Goal: Check status

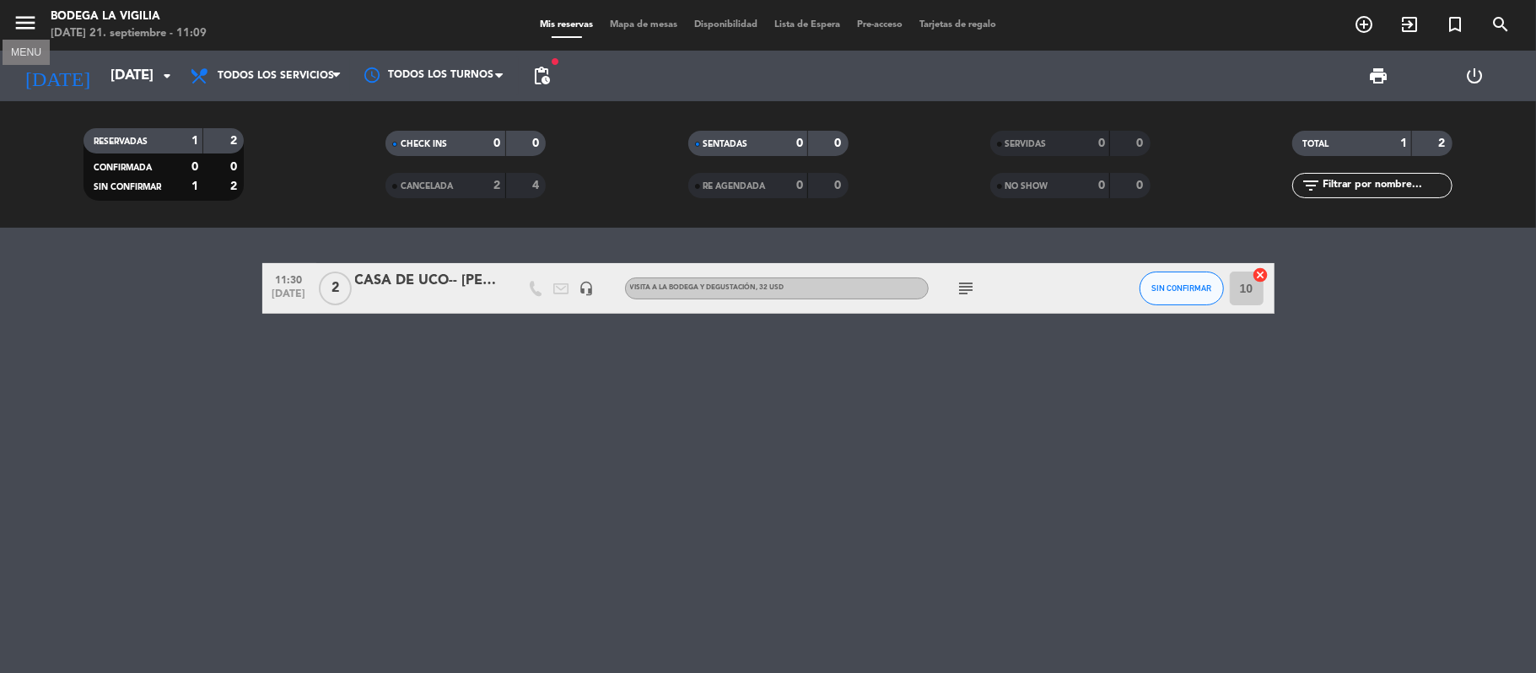
click at [15, 20] on icon "menu" at bounding box center [25, 22] width 25 height 25
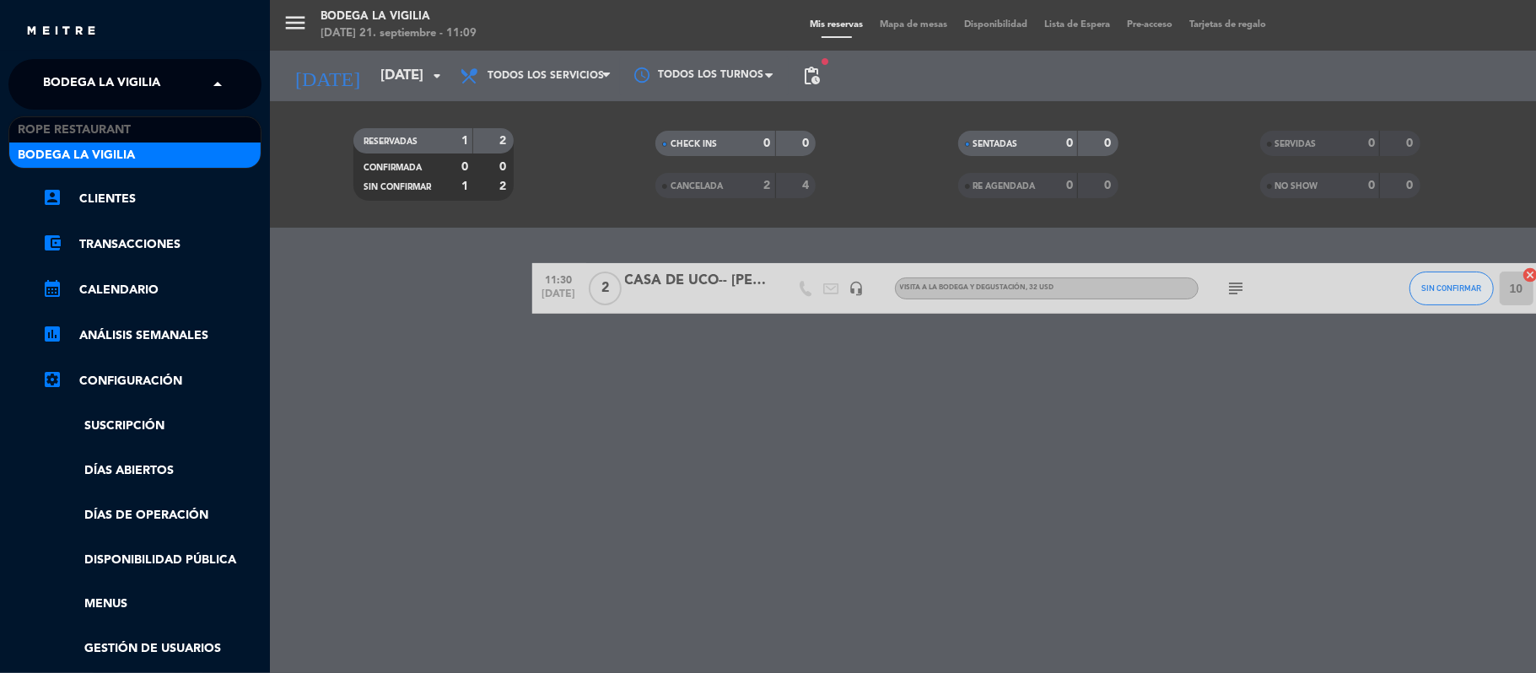
click at [140, 92] on span "Bodega La Vigilia" at bounding box center [101, 84] width 117 height 35
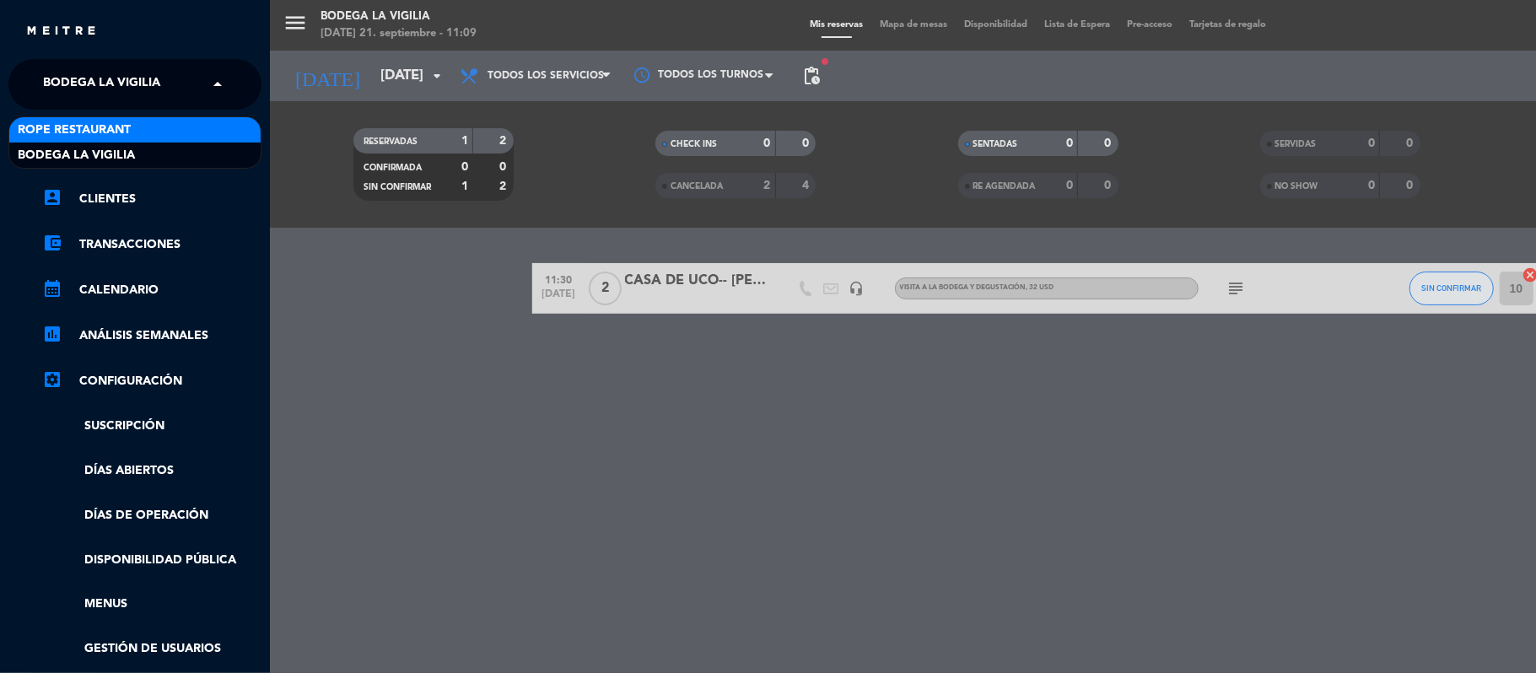
click at [106, 132] on span "Rope restaurant" at bounding box center [74, 130] width 113 height 19
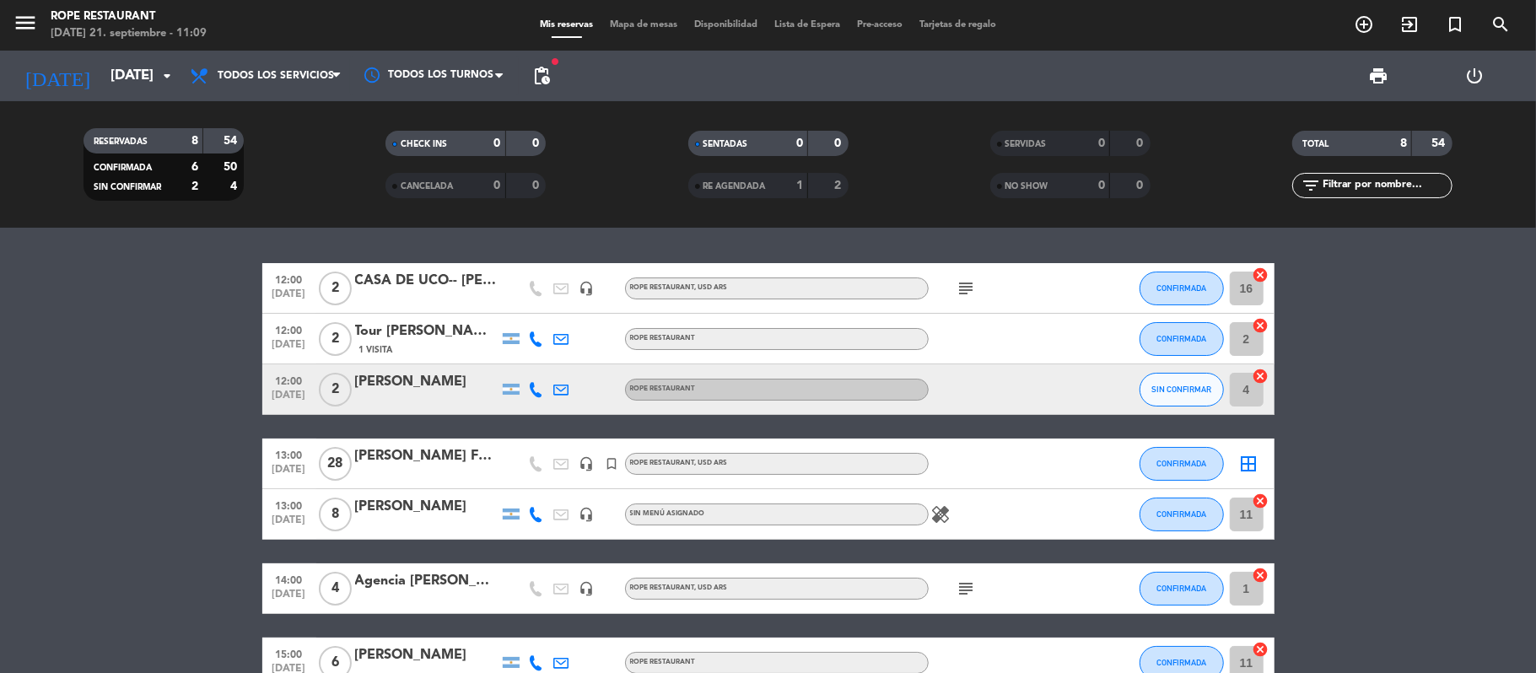
click at [376, 342] on div "Tour [PERSON_NAME][GEOGRAPHIC_DATA]" at bounding box center [426, 331] width 143 height 22
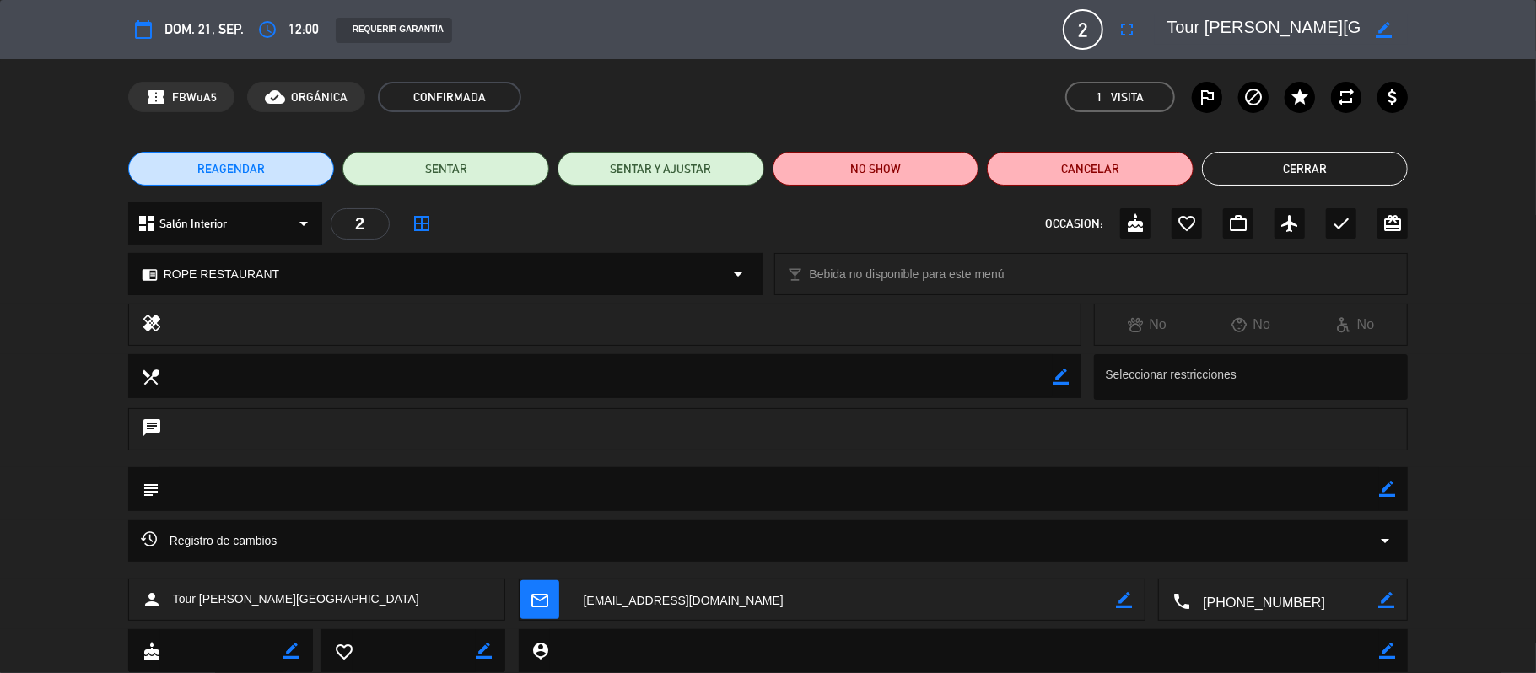
click at [1314, 160] on button "Cerrar" at bounding box center [1305, 169] width 207 height 34
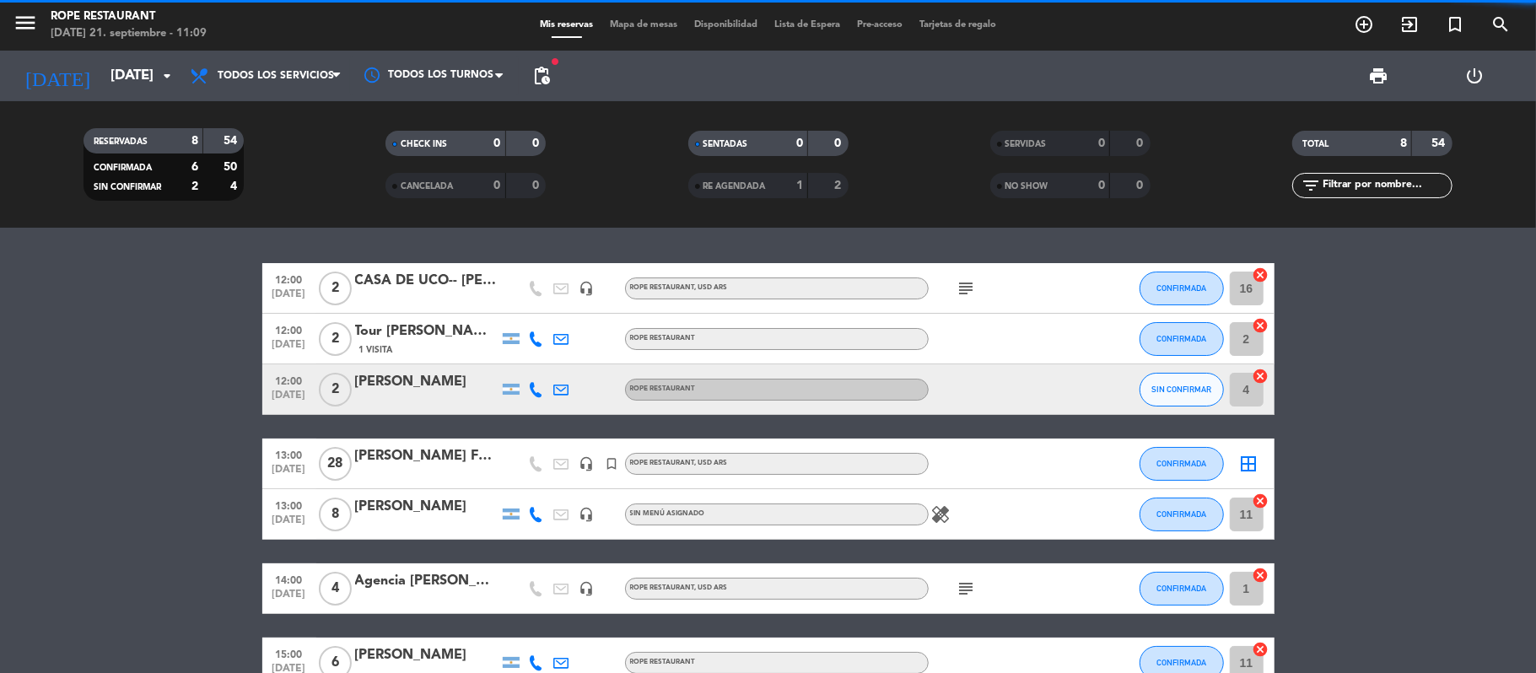
click at [359, 343] on span "1 Visita" at bounding box center [376, 349] width 34 height 13
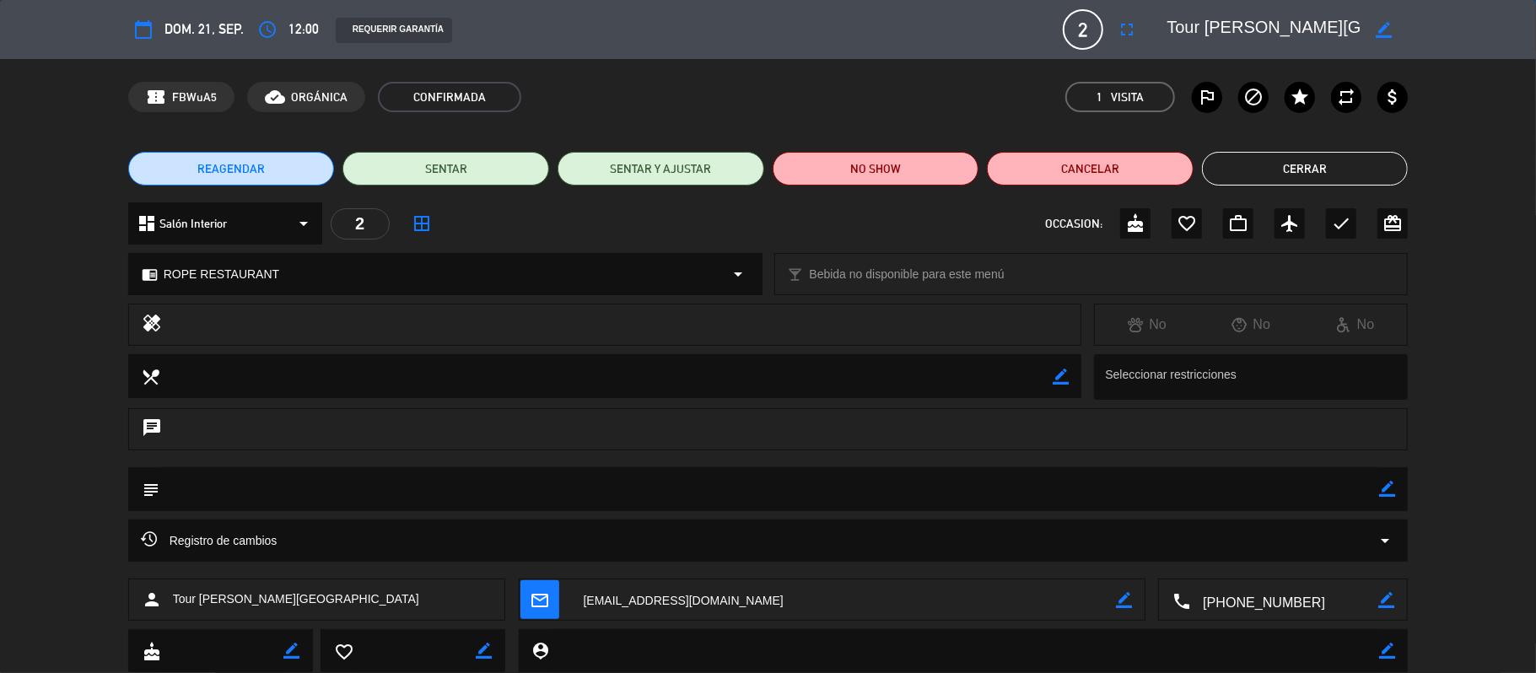
click at [1306, 166] on button "Cerrar" at bounding box center [1305, 169] width 207 height 34
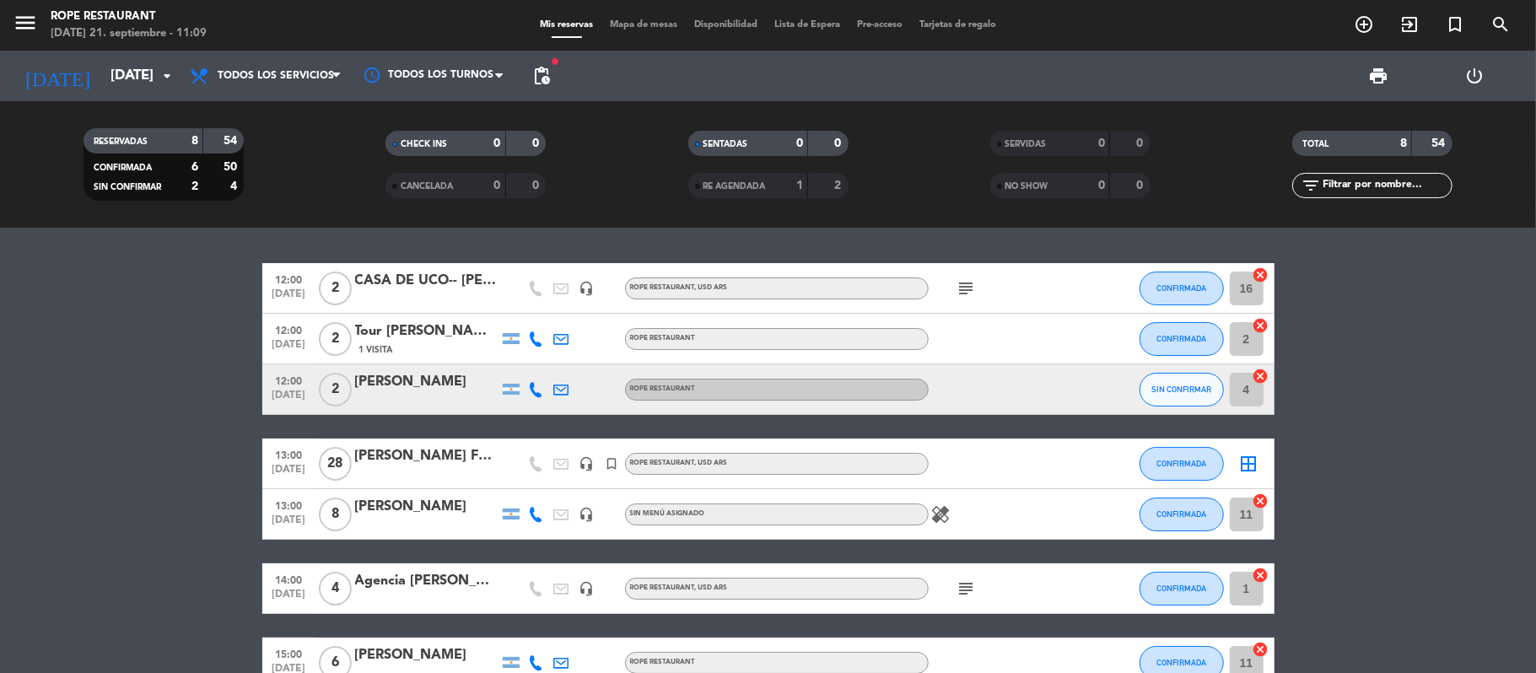
click at [410, 288] on div "CASA DE UCO-- [PERSON_NAME]" at bounding box center [426, 281] width 143 height 22
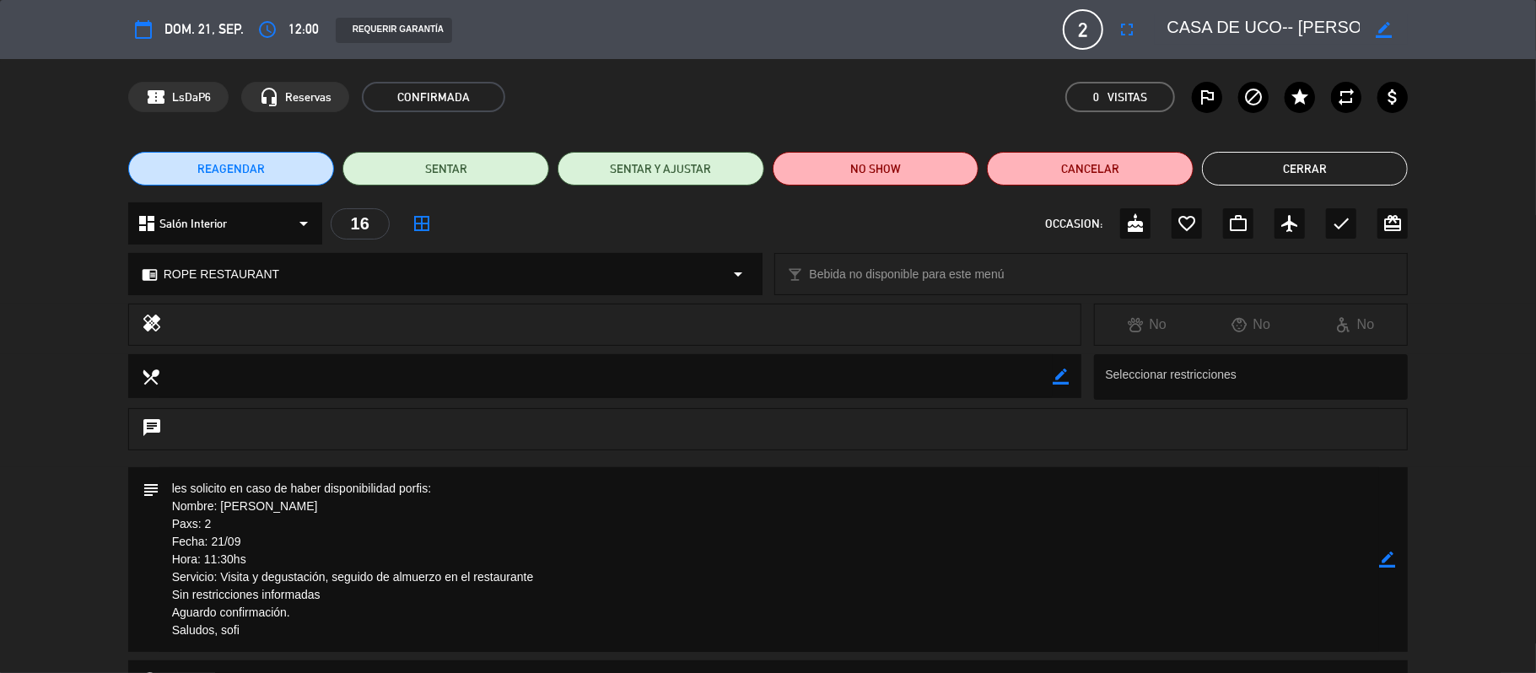
drag, startPoint x: 1238, startPoint y: 167, endPoint x: 1206, endPoint y: 172, distance: 32.4
click at [1236, 167] on button "Cerrar" at bounding box center [1305, 169] width 207 height 34
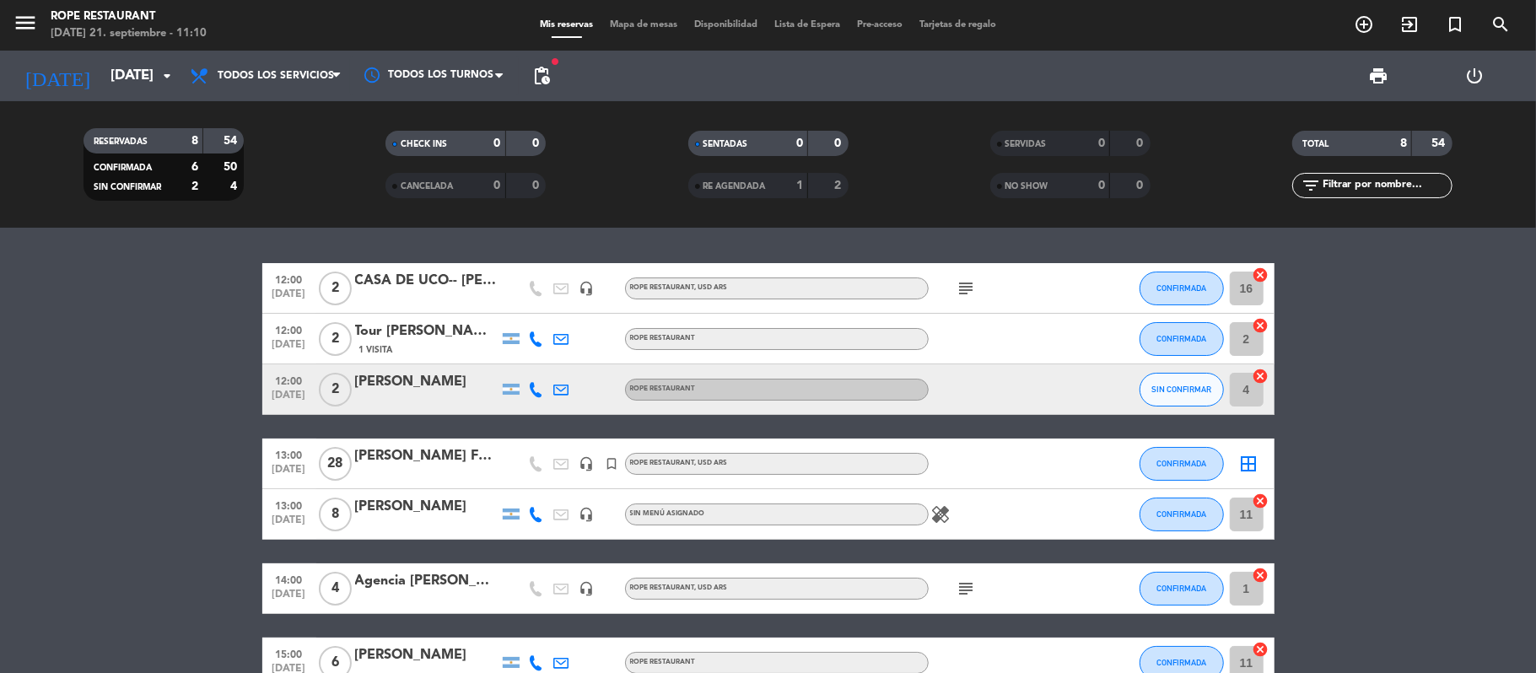
click at [935, 511] on icon "healing" at bounding box center [941, 514] width 20 height 20
drag, startPoint x: 935, startPoint y: 513, endPoint x: 978, endPoint y: 506, distance: 43.5
click at [936, 513] on icon "healing" at bounding box center [941, 514] width 20 height 20
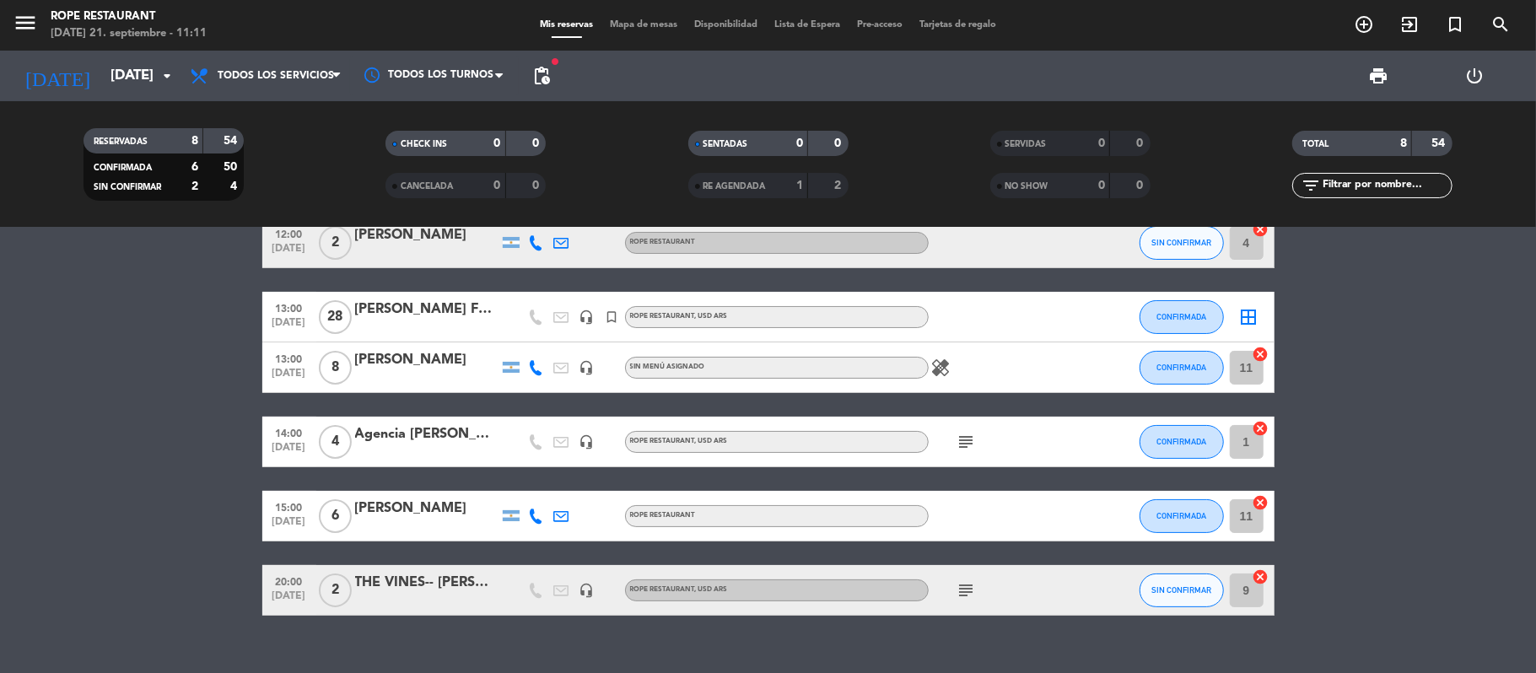
scroll to position [173, 0]
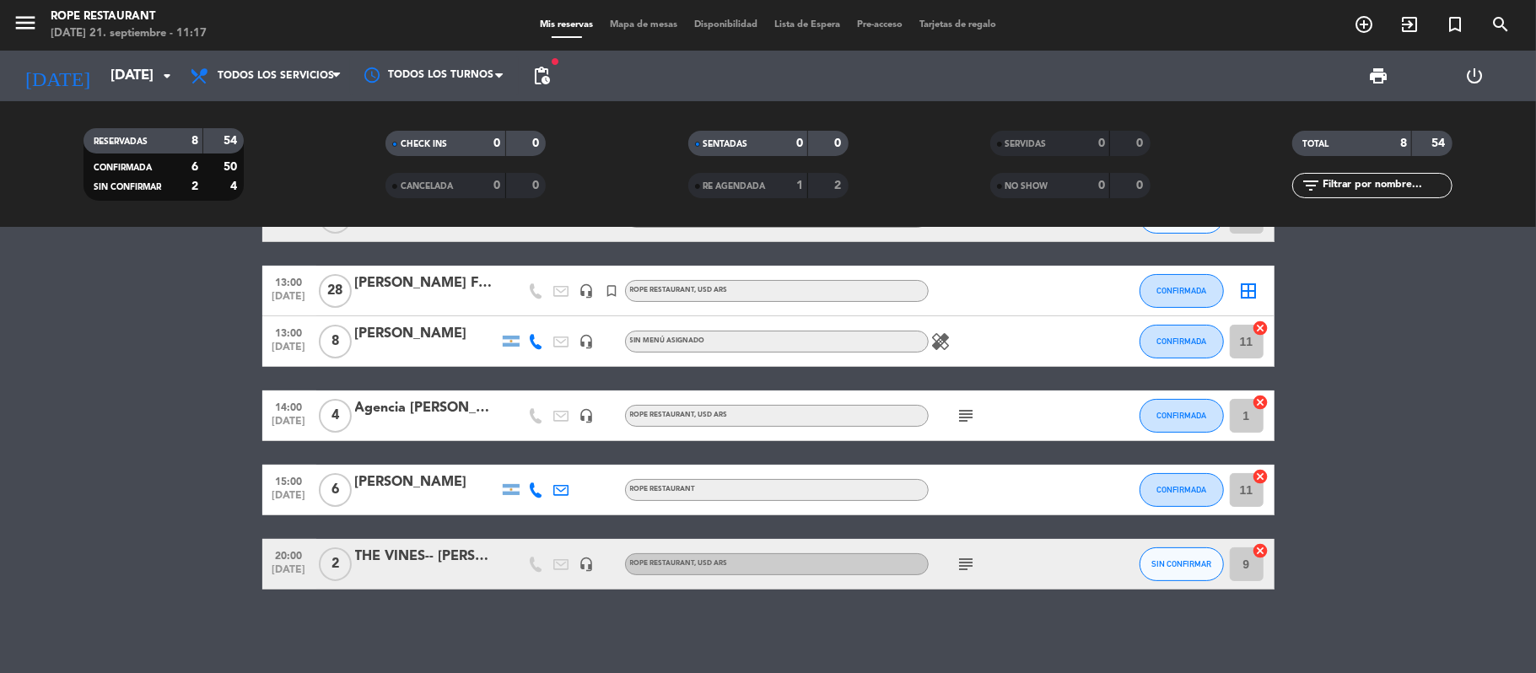
click at [172, 409] on bookings-row "12:00 [DATE] 2 CASA DE UCO-- [PERSON_NAME] headset_mic ROPE RESTAURANT , USD AR…" at bounding box center [768, 339] width 1536 height 499
click at [167, 401] on bookings-row "12:00 [DATE] 2 CASA DE UCO-- [PERSON_NAME] headset_mic ROPE RESTAURANT , USD AR…" at bounding box center [768, 339] width 1536 height 499
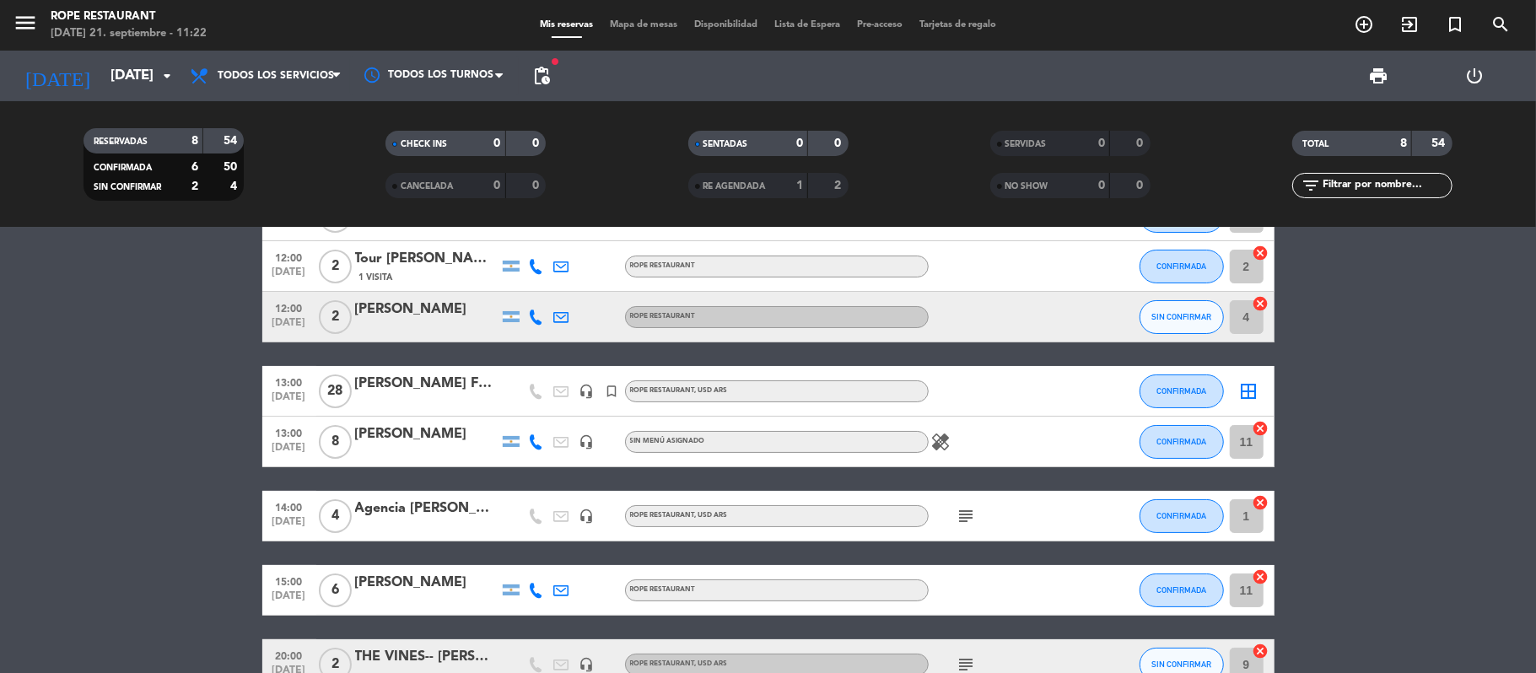
scroll to position [112, 0]
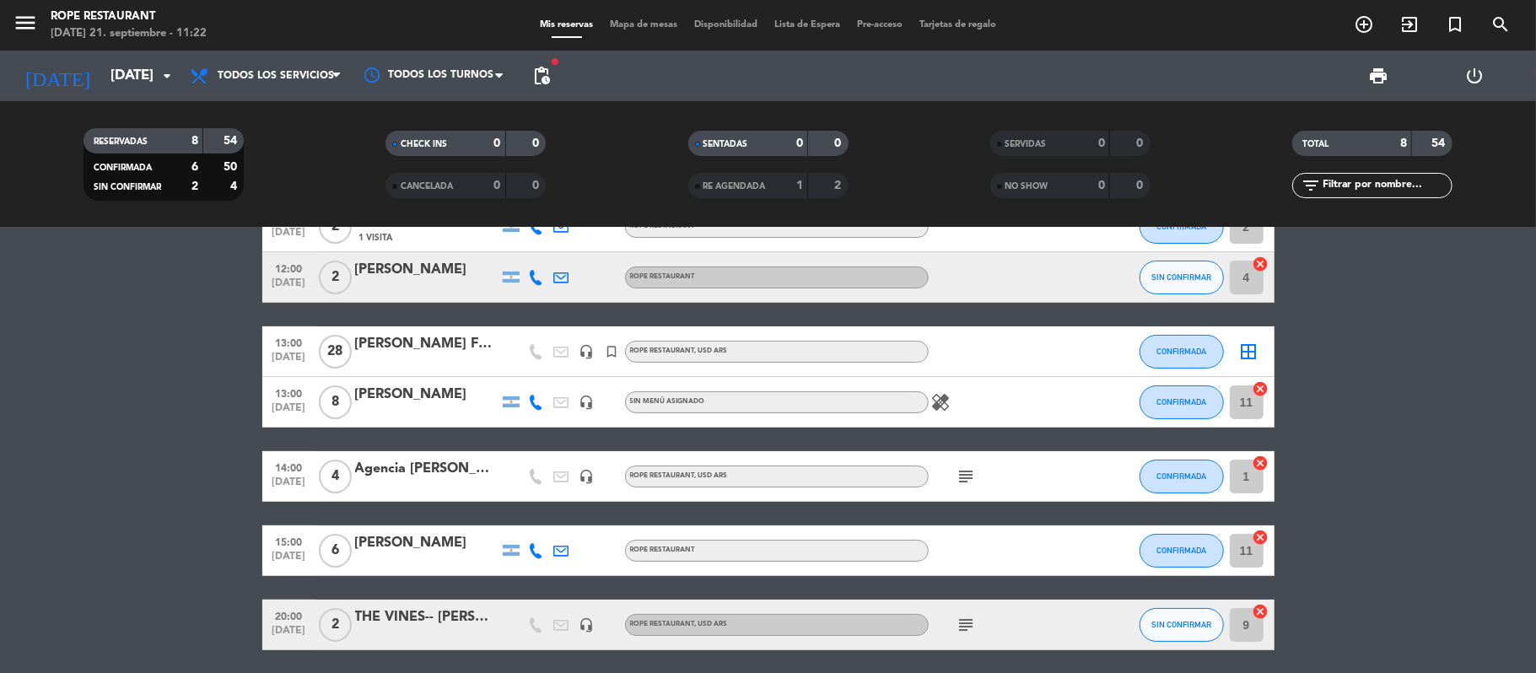
click at [382, 455] on div "14:00 [DATE] 4 Agencia [PERSON_NAME] Wine Camp-[PERSON_NAME] headset_mic ROPE R…" at bounding box center [768, 476] width 1012 height 51
click at [386, 464] on div "Agencia [PERSON_NAME] Wine Camp-[PERSON_NAME]" at bounding box center [426, 469] width 143 height 22
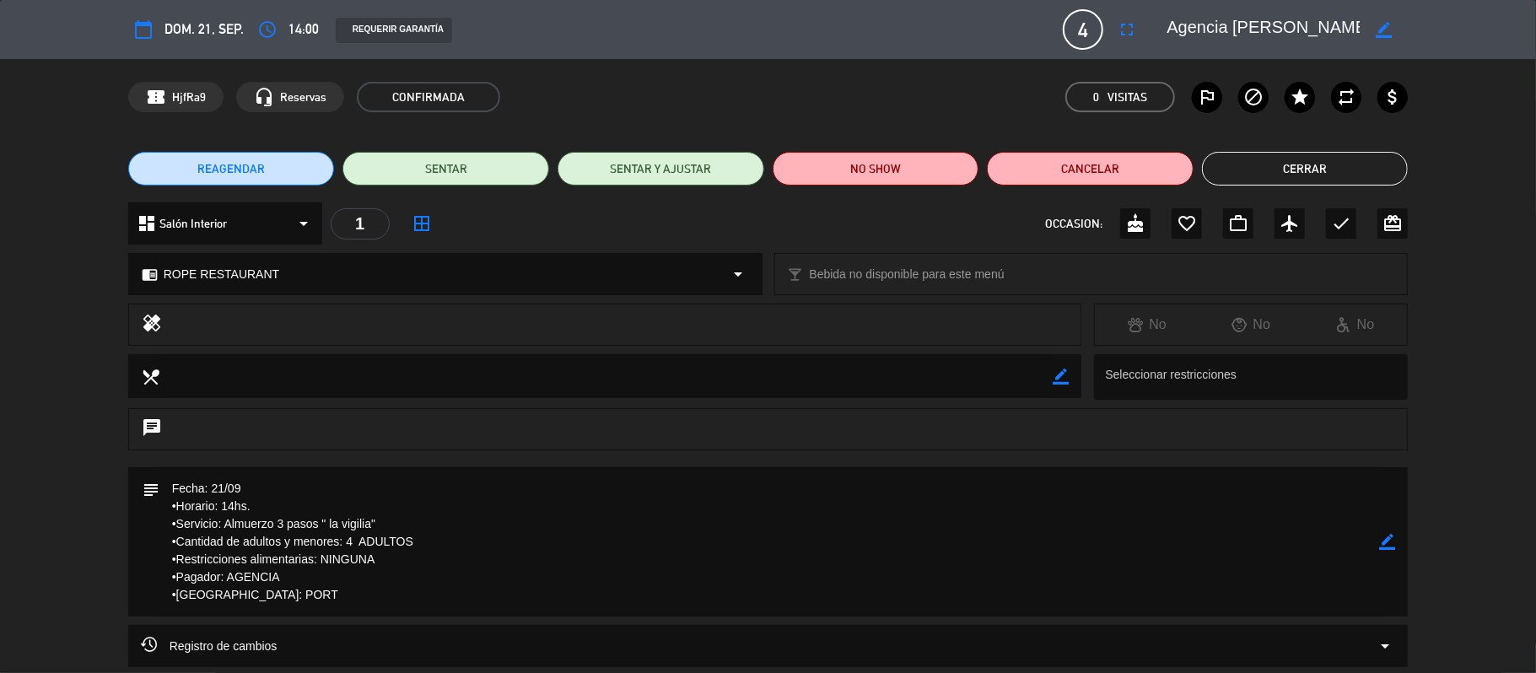
click at [1283, 163] on button "Cerrar" at bounding box center [1305, 169] width 207 height 34
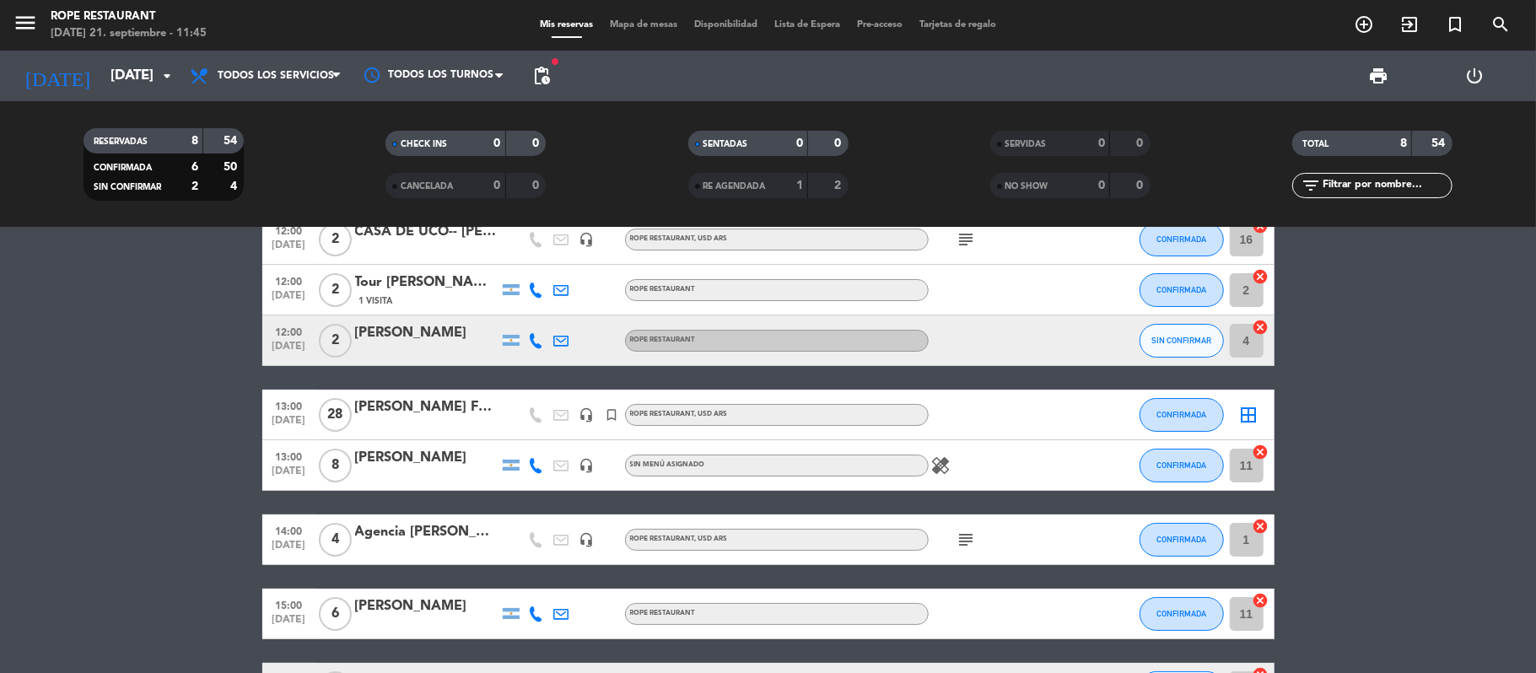
scroll to position [0, 0]
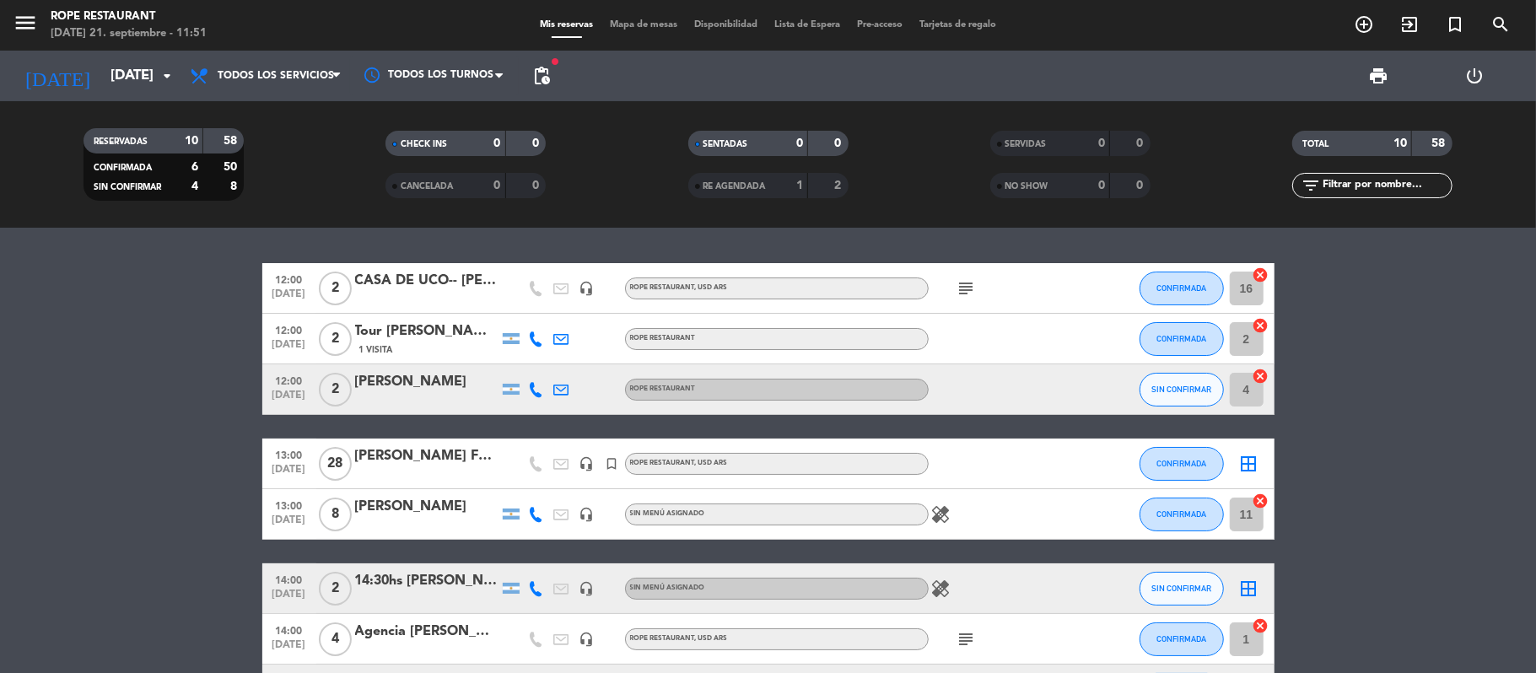
click at [410, 270] on div "CASA DE UCO-- [PERSON_NAME]" at bounding box center [426, 281] width 143 height 22
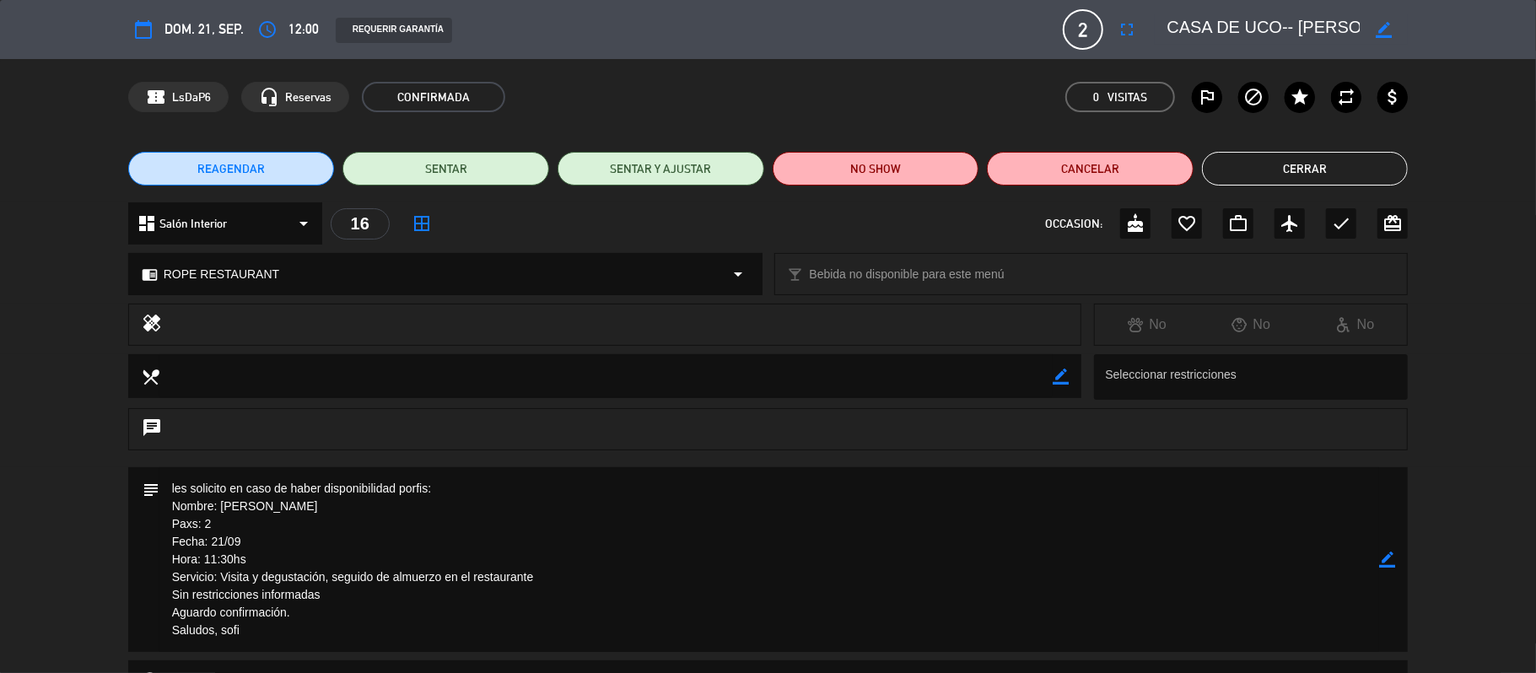
click at [1297, 174] on button "Cerrar" at bounding box center [1305, 169] width 207 height 34
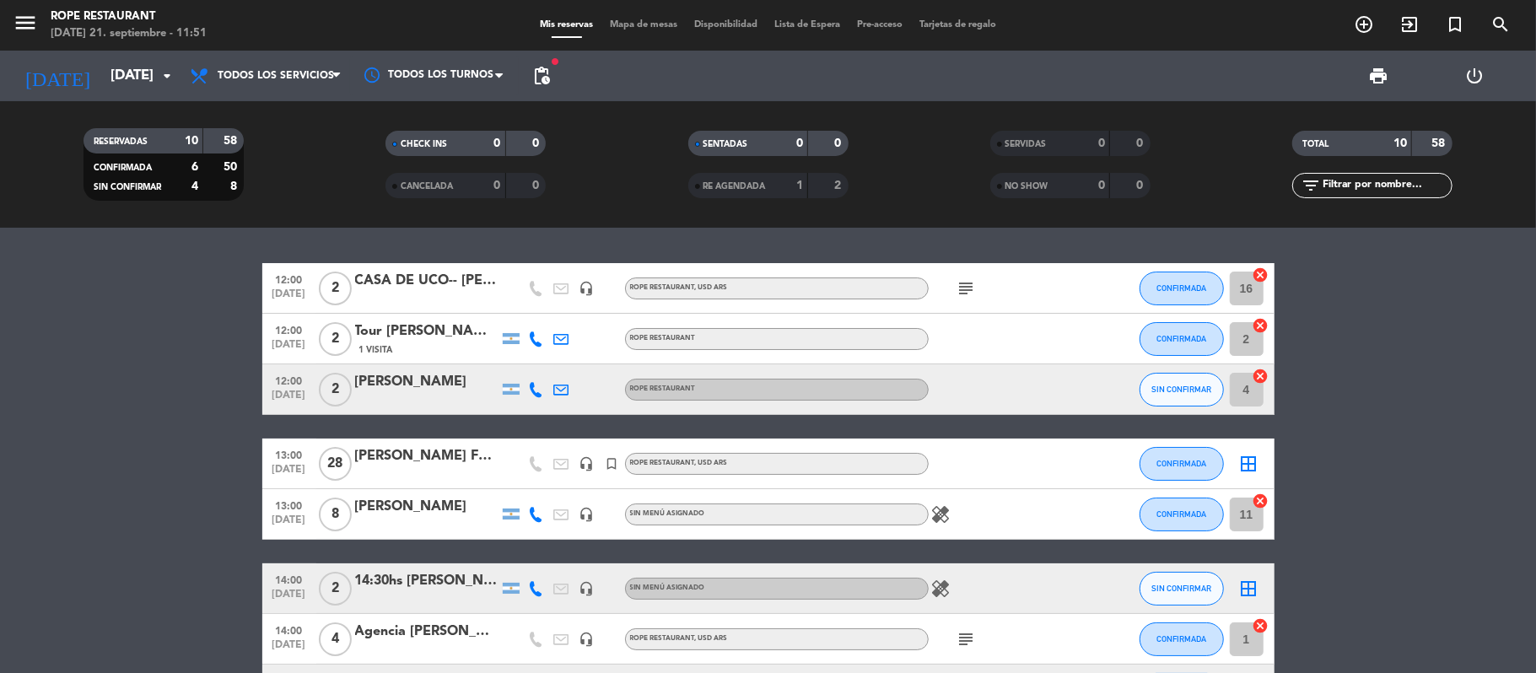
click at [393, 338] on div "Tour [PERSON_NAME][GEOGRAPHIC_DATA]" at bounding box center [426, 331] width 143 height 22
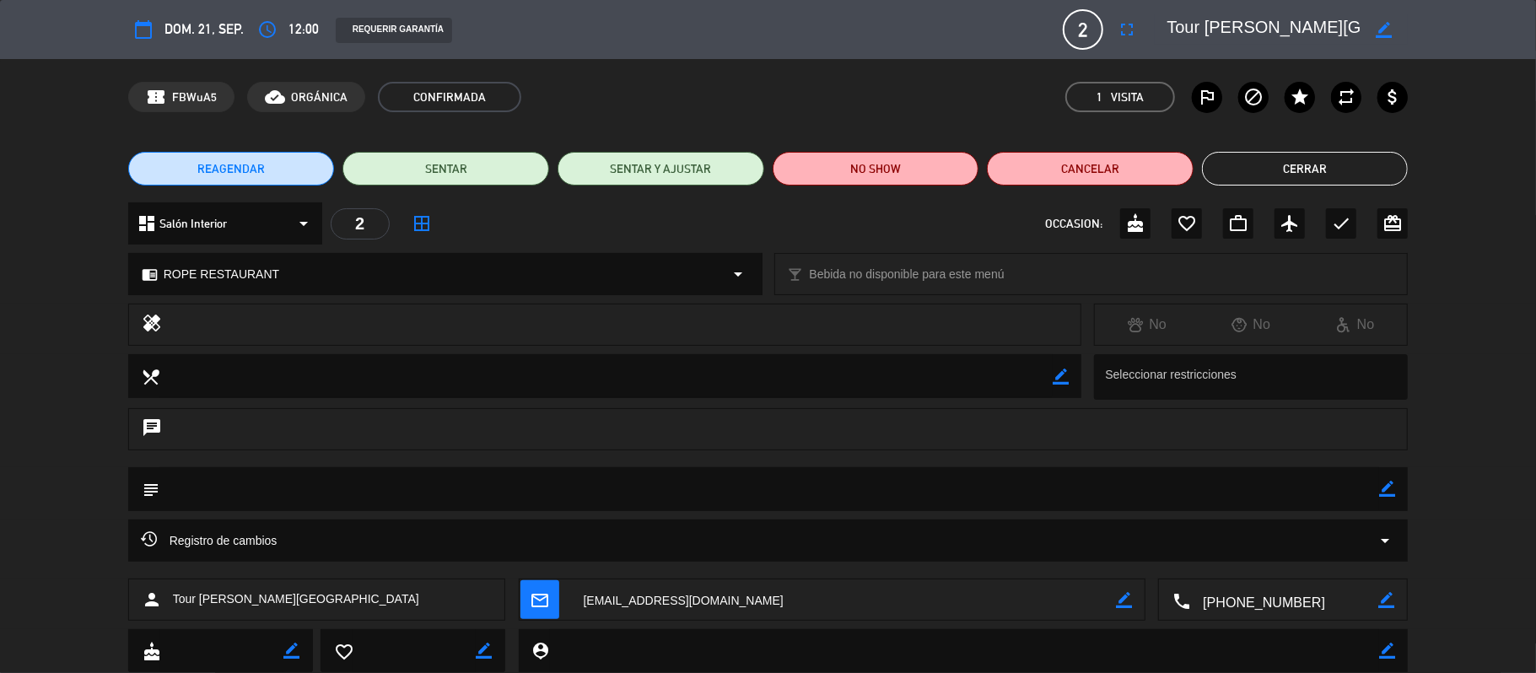
click at [1333, 164] on button "Cerrar" at bounding box center [1305, 169] width 207 height 34
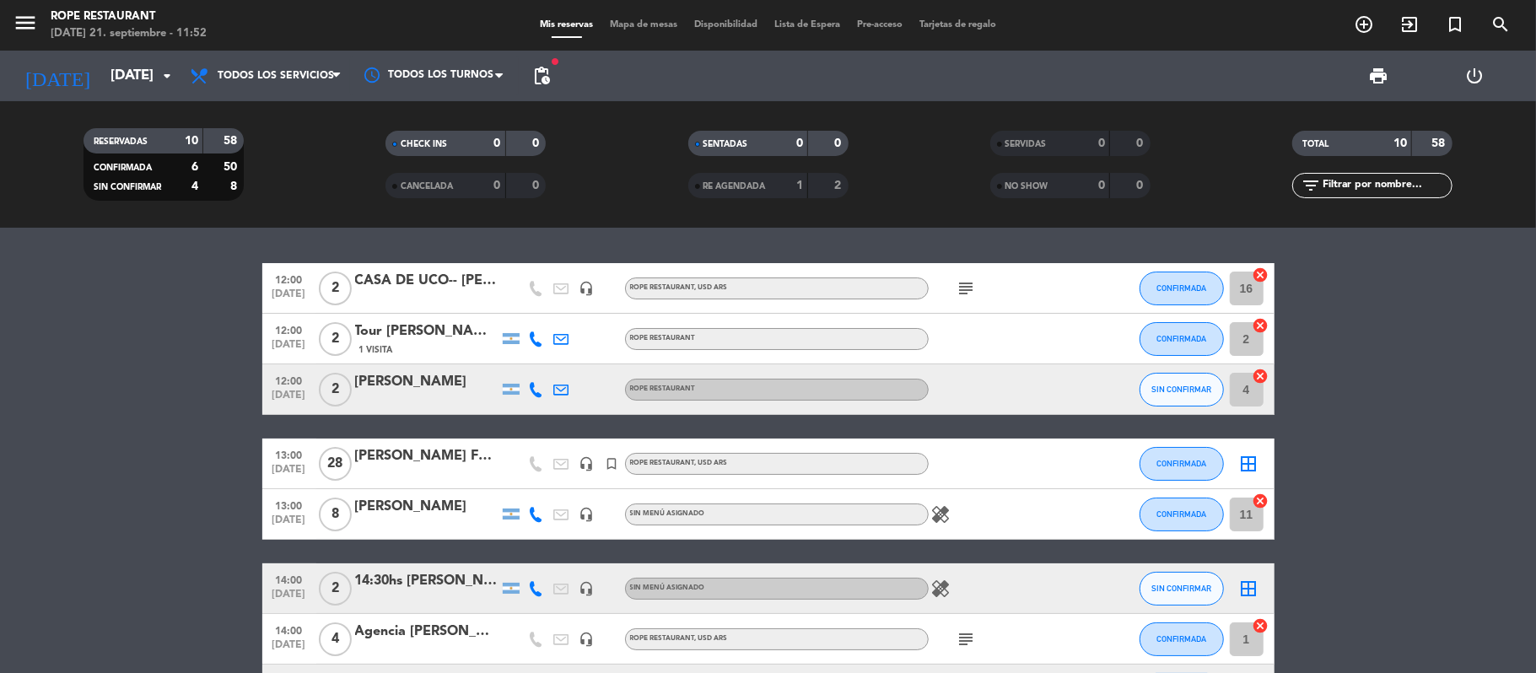
click at [396, 386] on div "[PERSON_NAME]" at bounding box center [426, 382] width 143 height 22
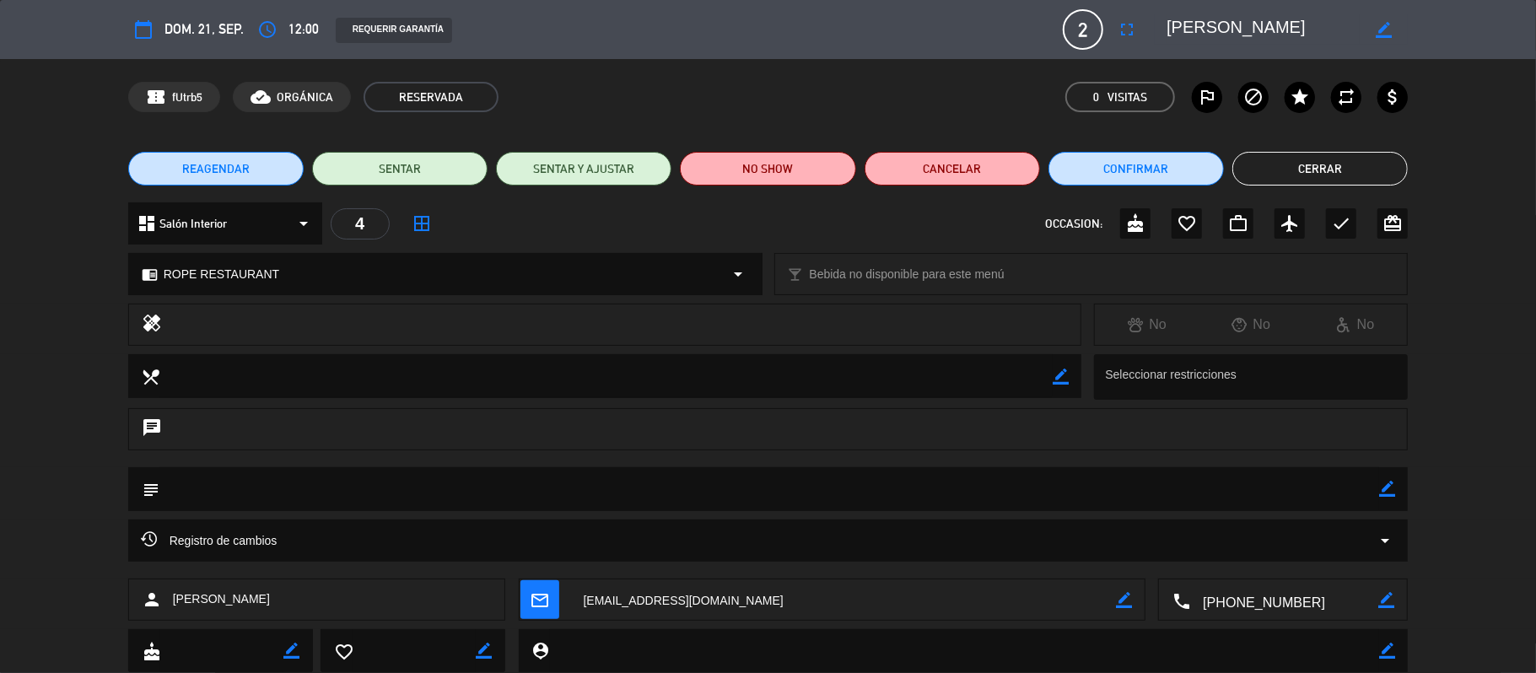
click at [1360, 159] on button "Cerrar" at bounding box center [1319, 169] width 175 height 34
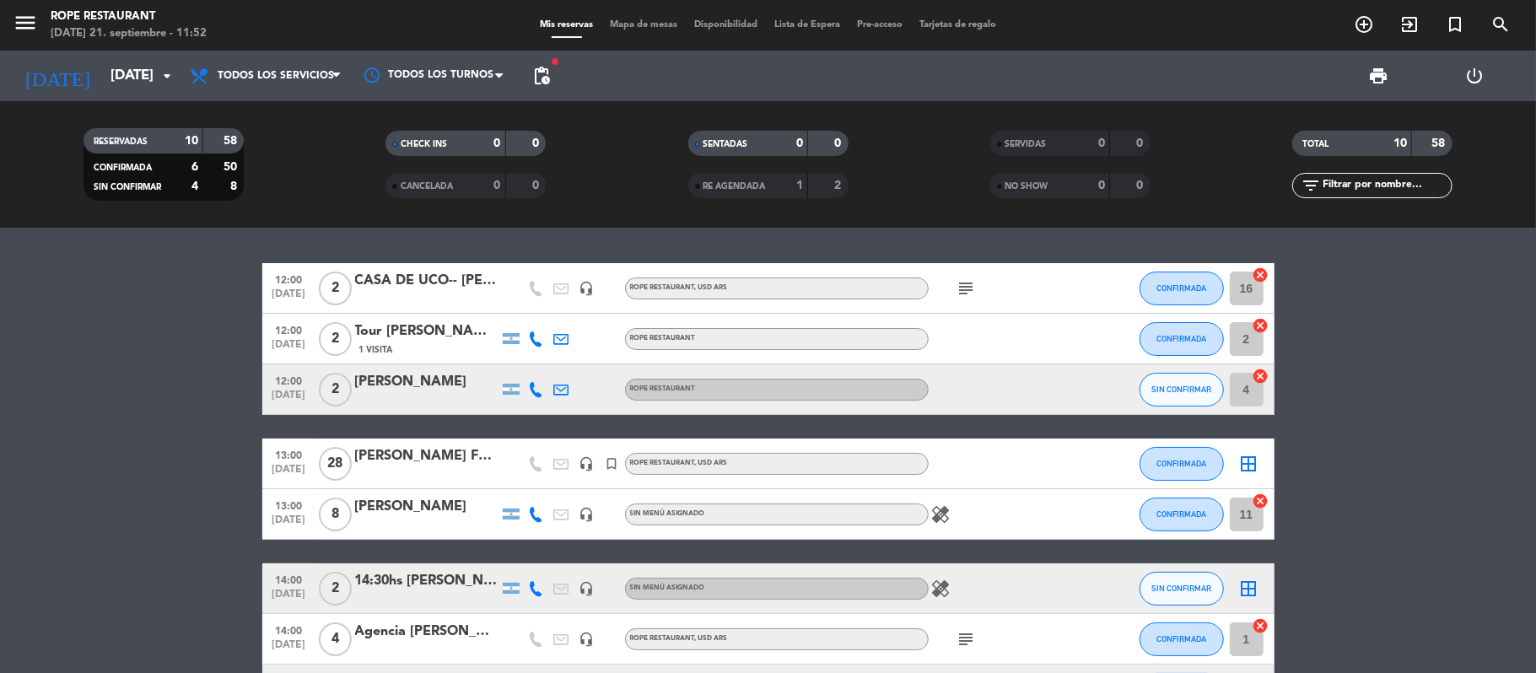
click at [412, 507] on div "[PERSON_NAME]" at bounding box center [426, 507] width 143 height 22
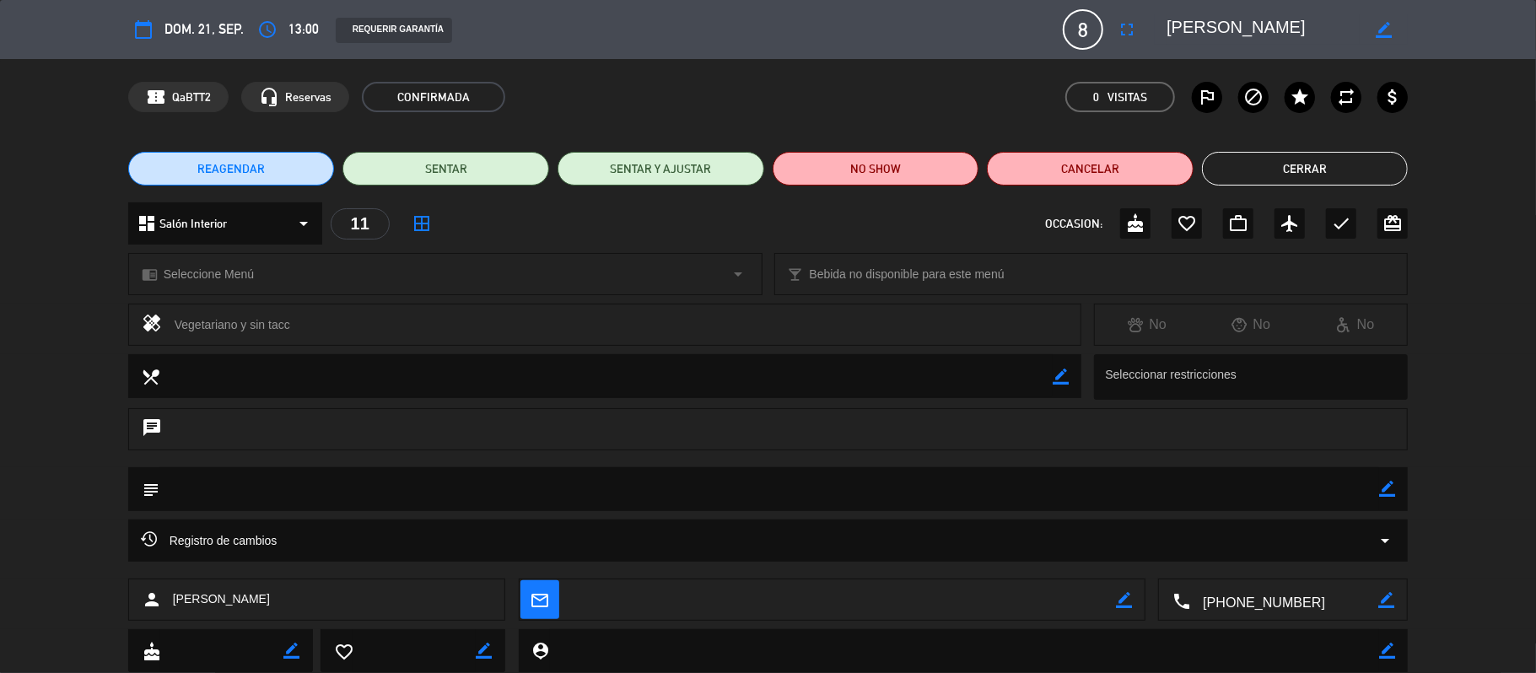
scroll to position [48, 0]
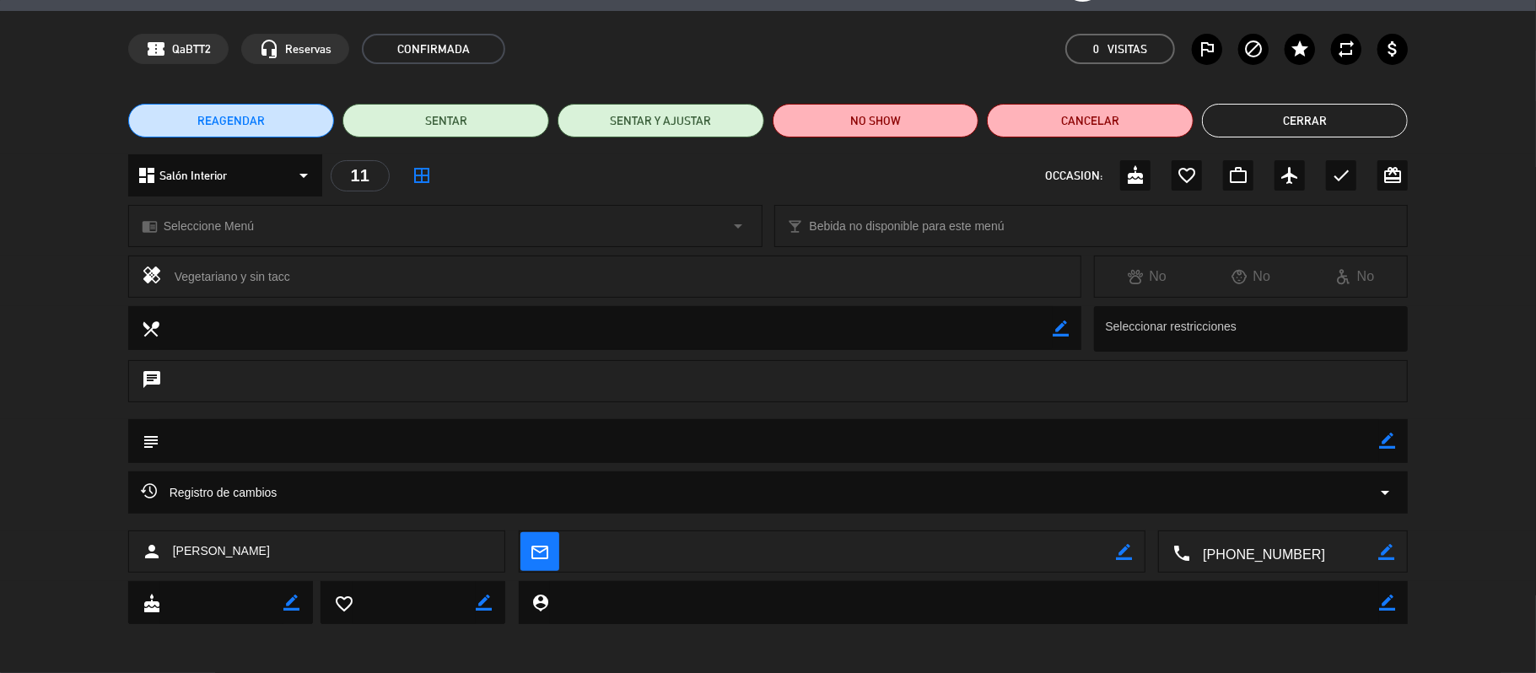
click at [1282, 127] on button "Cerrar" at bounding box center [1305, 121] width 207 height 34
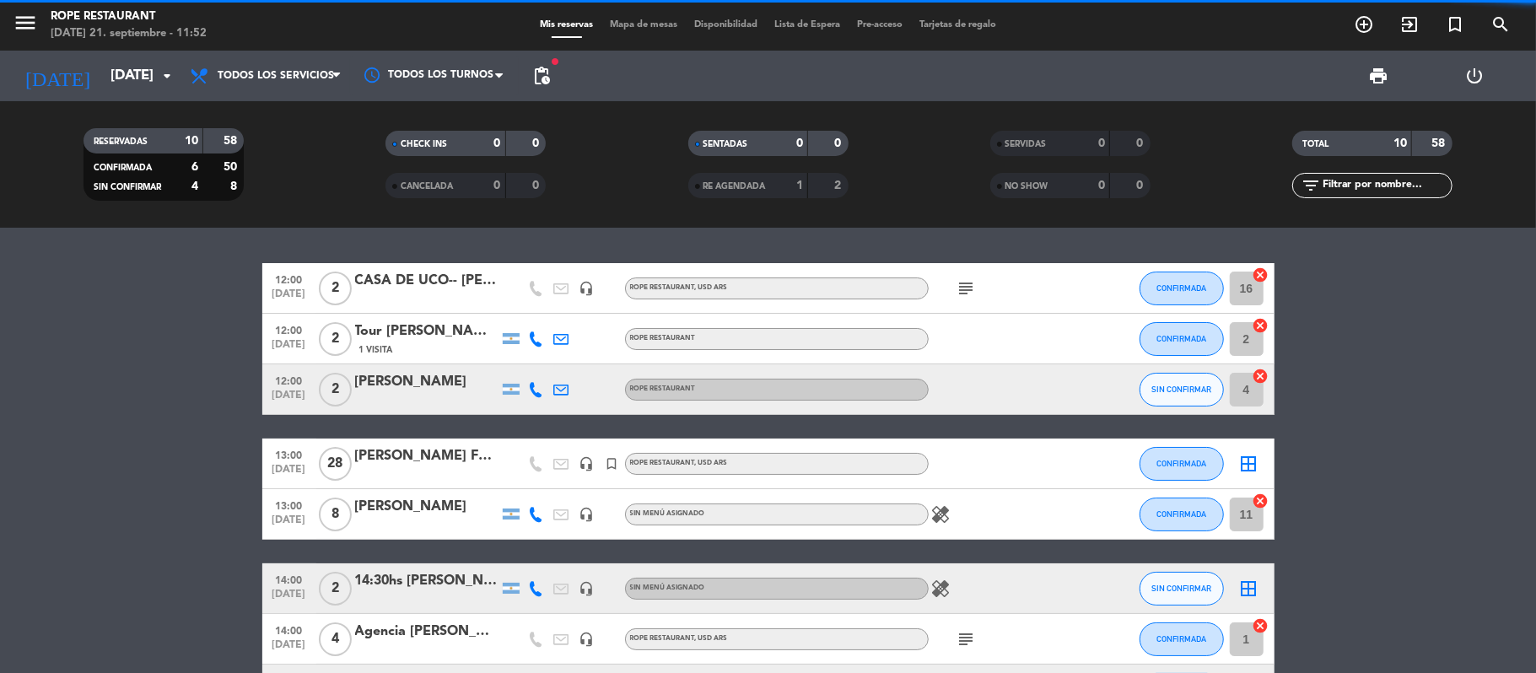
scroll to position [112, 0]
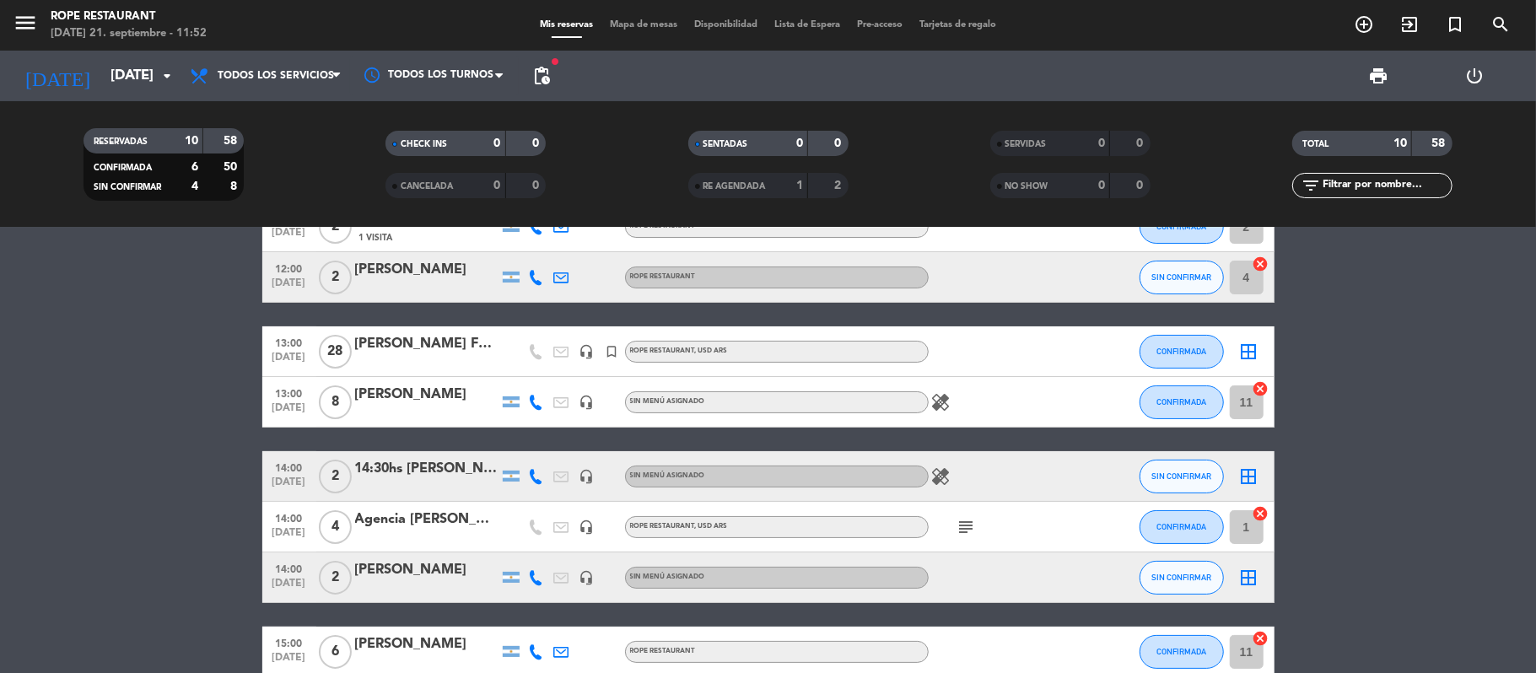
click at [409, 483] on div at bounding box center [426, 487] width 143 height 13
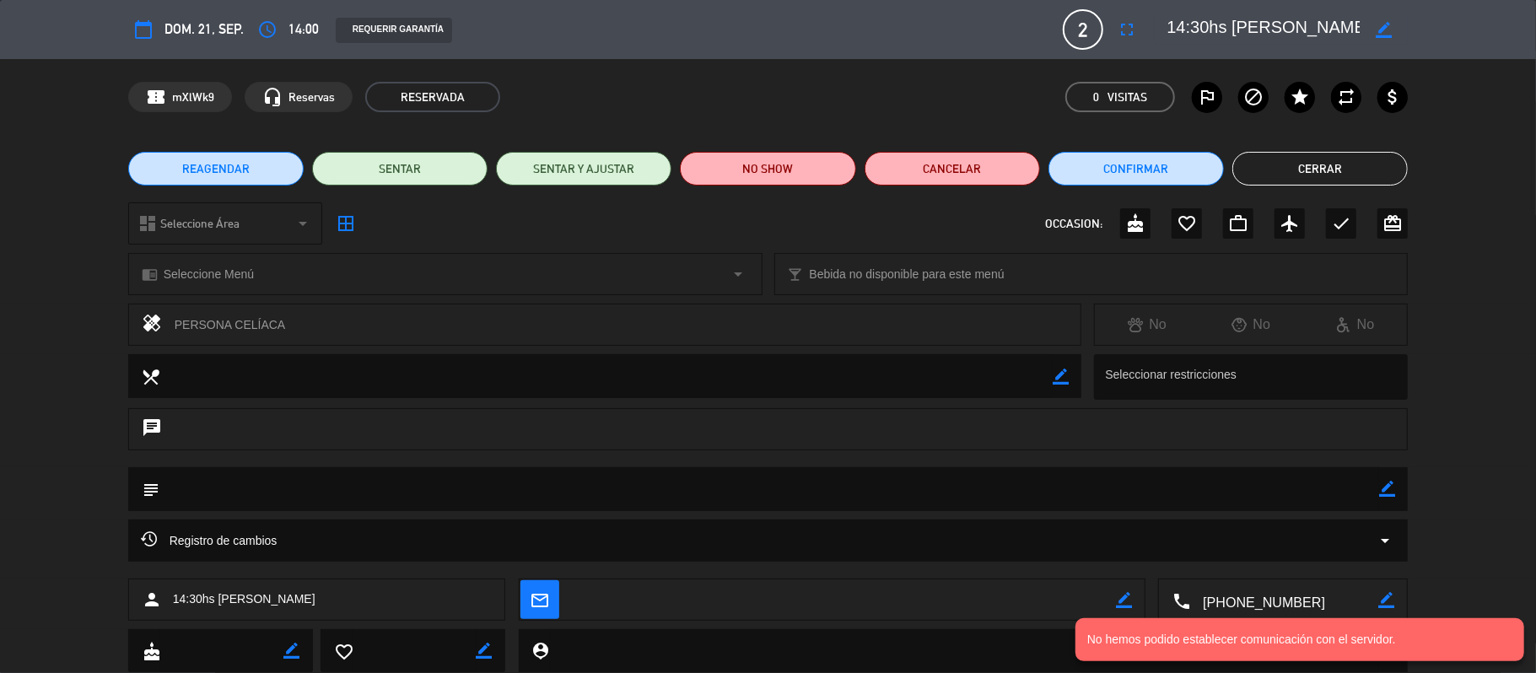
scroll to position [48, 0]
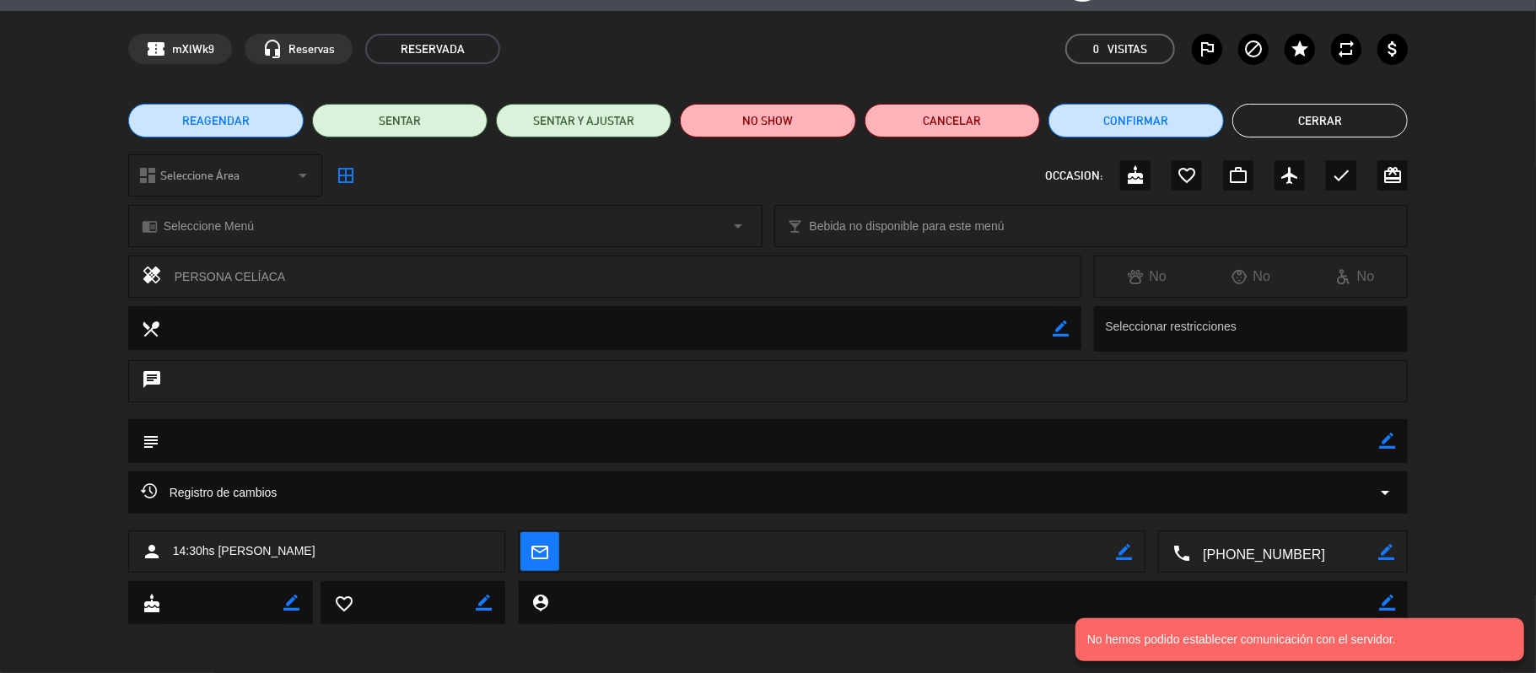
click at [1349, 127] on button "Cerrar" at bounding box center [1319, 121] width 175 height 34
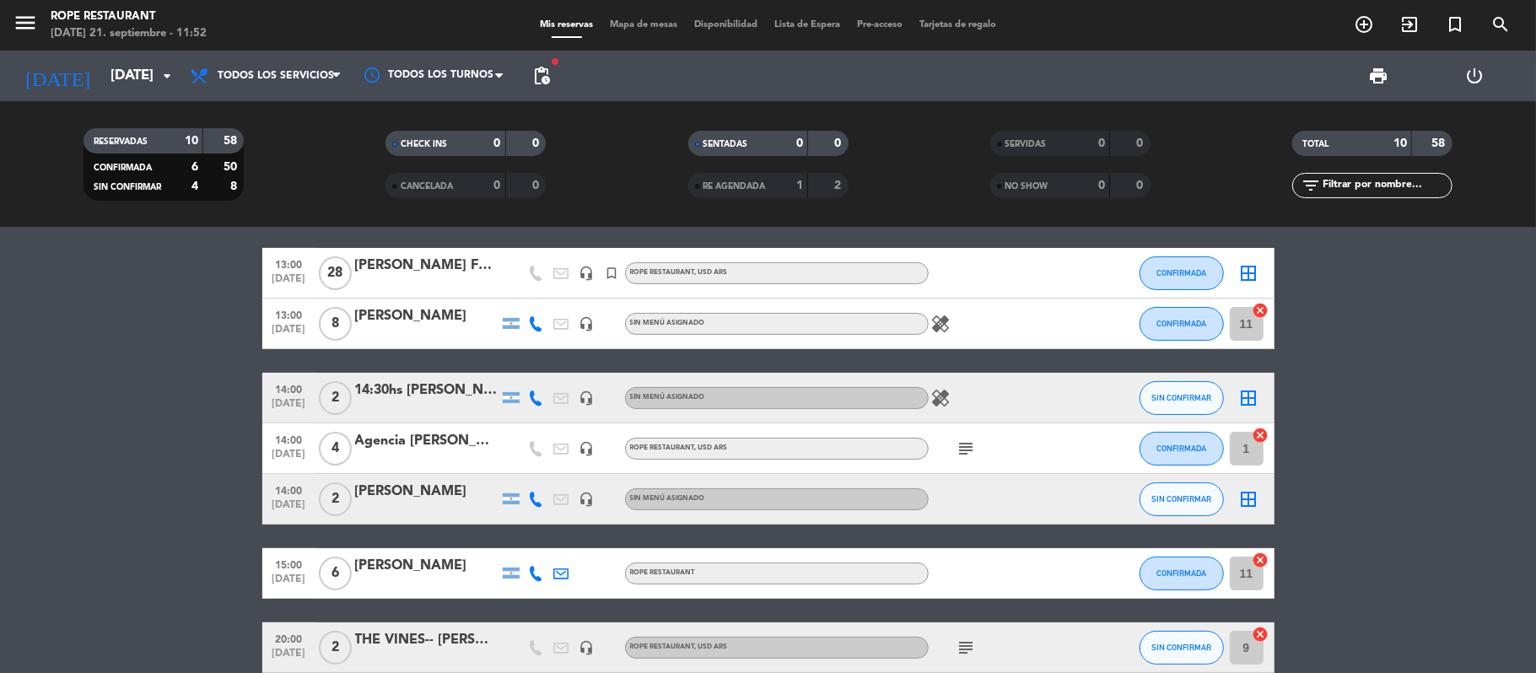
scroll to position [224, 0]
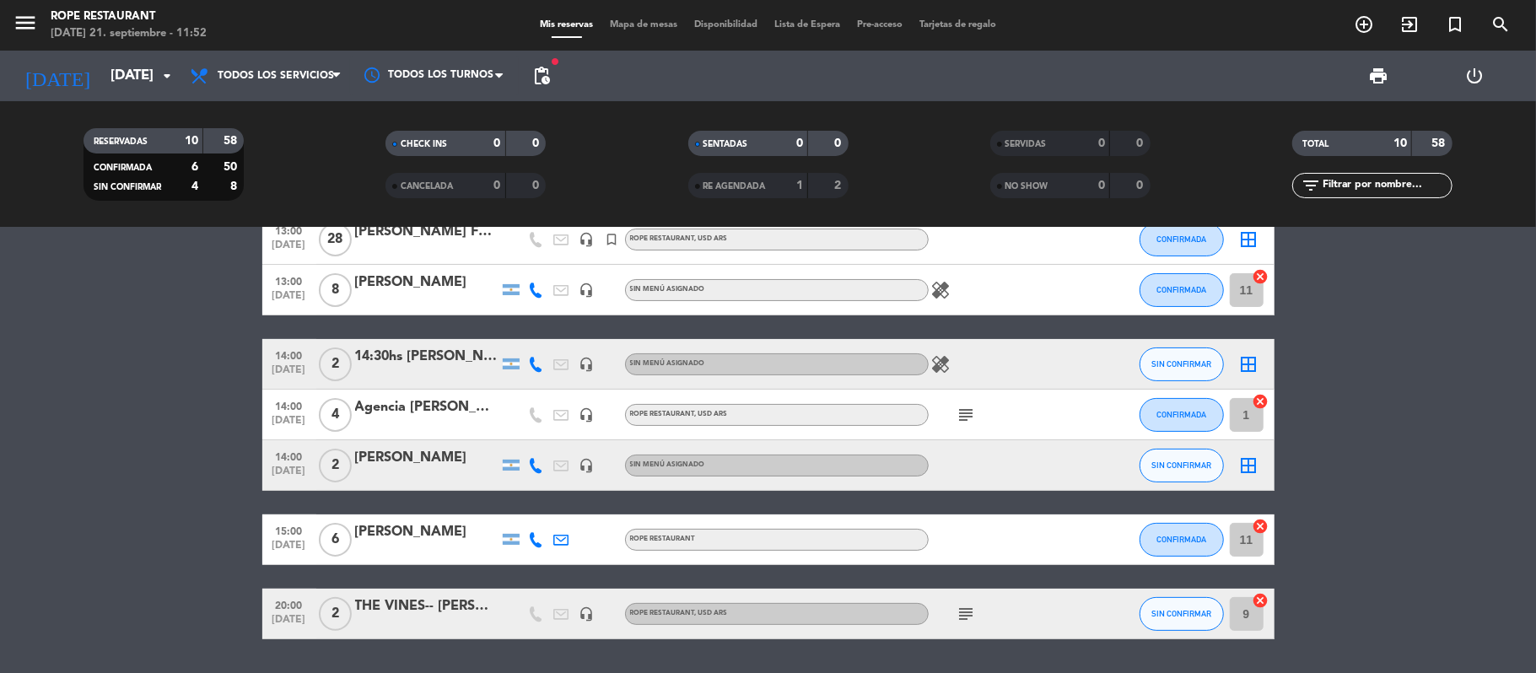
click at [442, 420] on div at bounding box center [426, 425] width 143 height 13
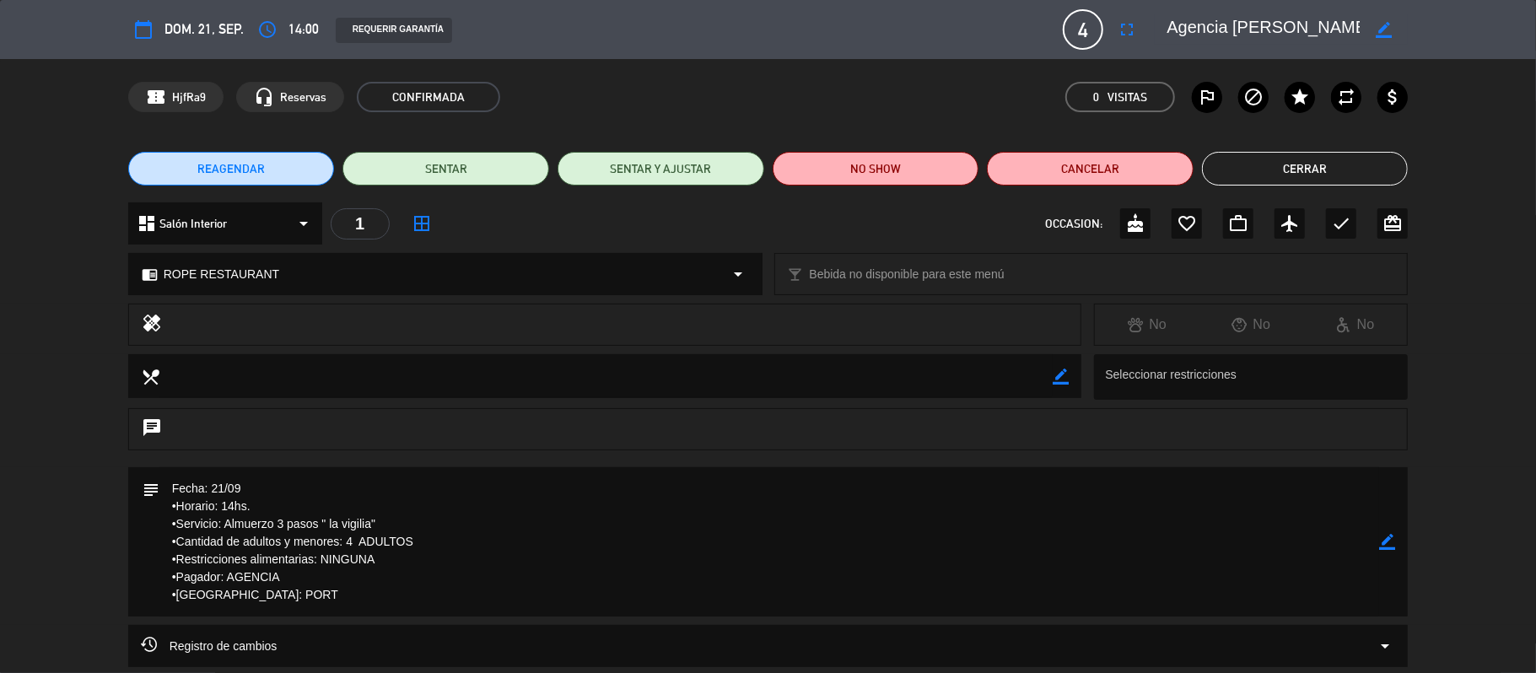
click at [1319, 176] on button "Cerrar" at bounding box center [1305, 169] width 207 height 34
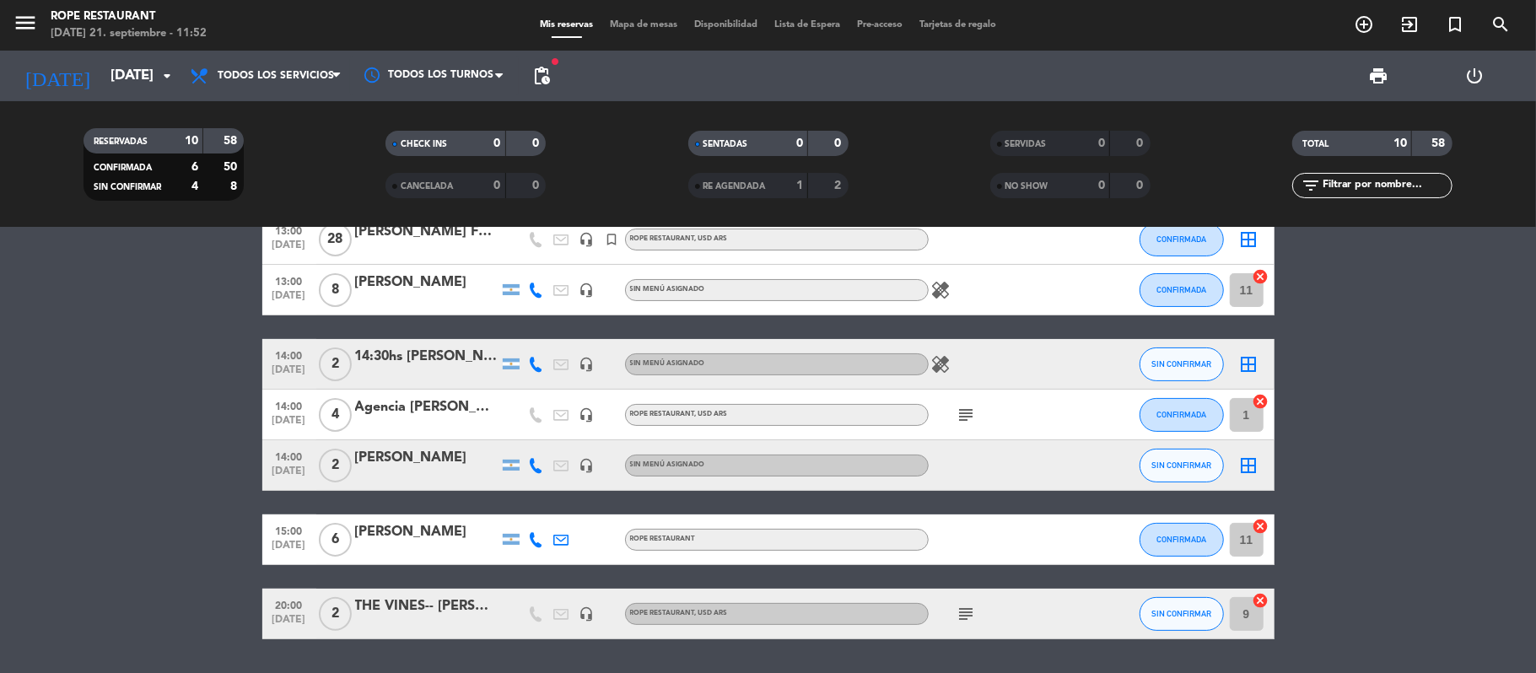
click at [412, 540] on div "[PERSON_NAME]" at bounding box center [426, 532] width 143 height 22
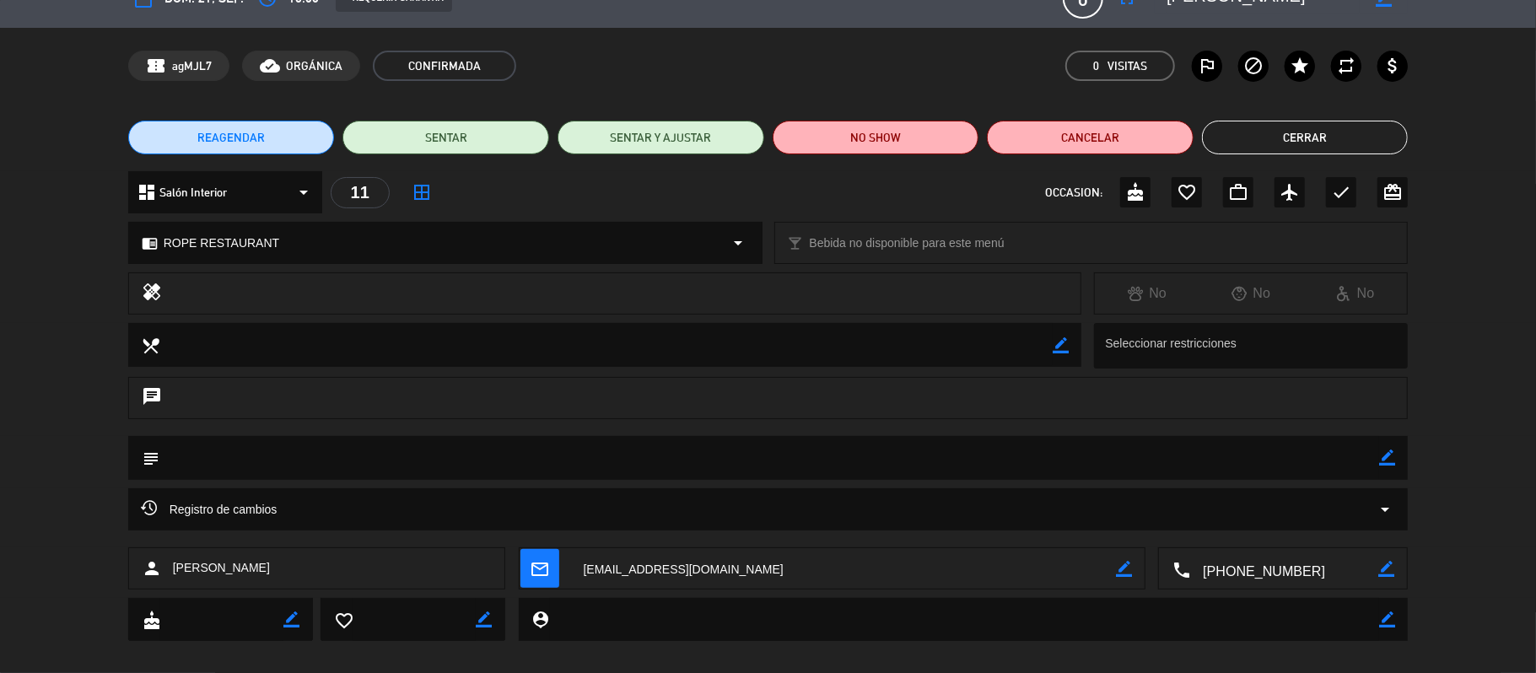
scroll to position [48, 0]
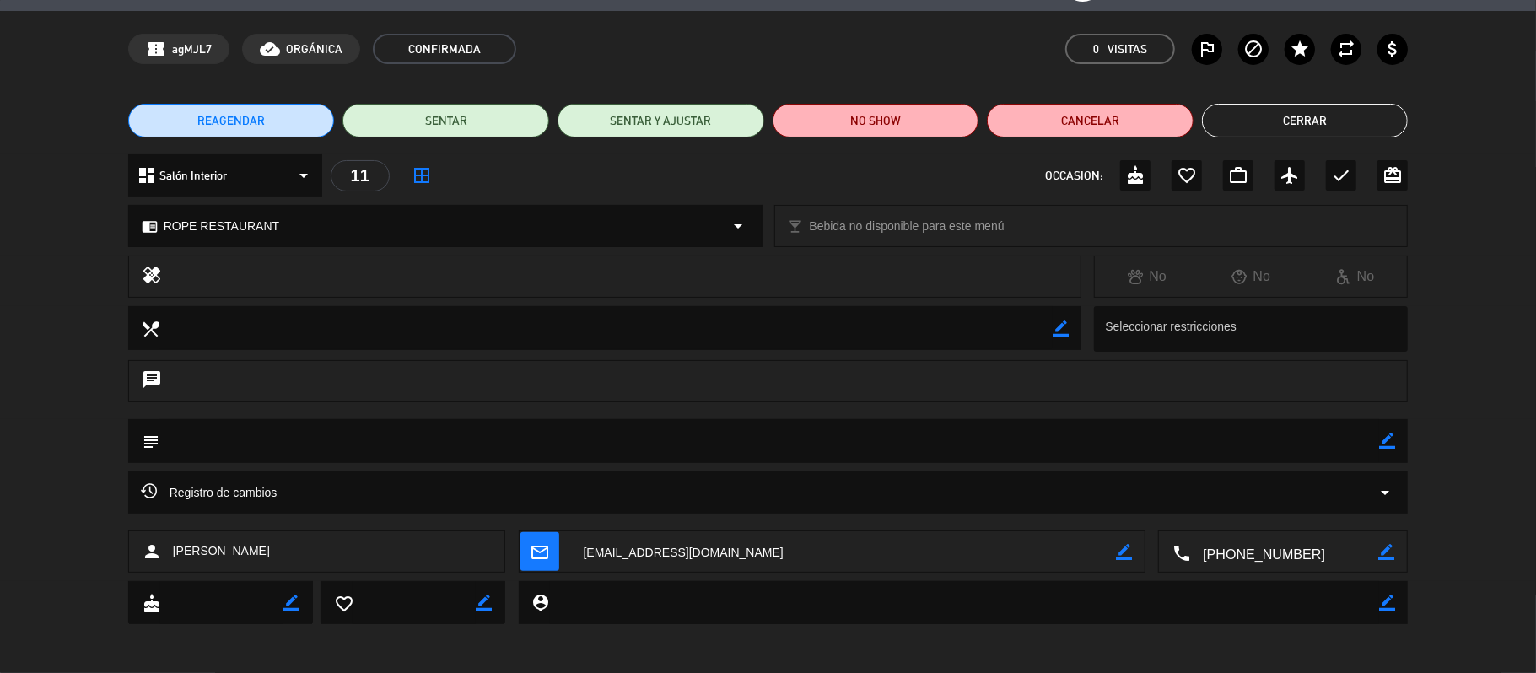
click at [1351, 112] on button "Cerrar" at bounding box center [1305, 121] width 207 height 34
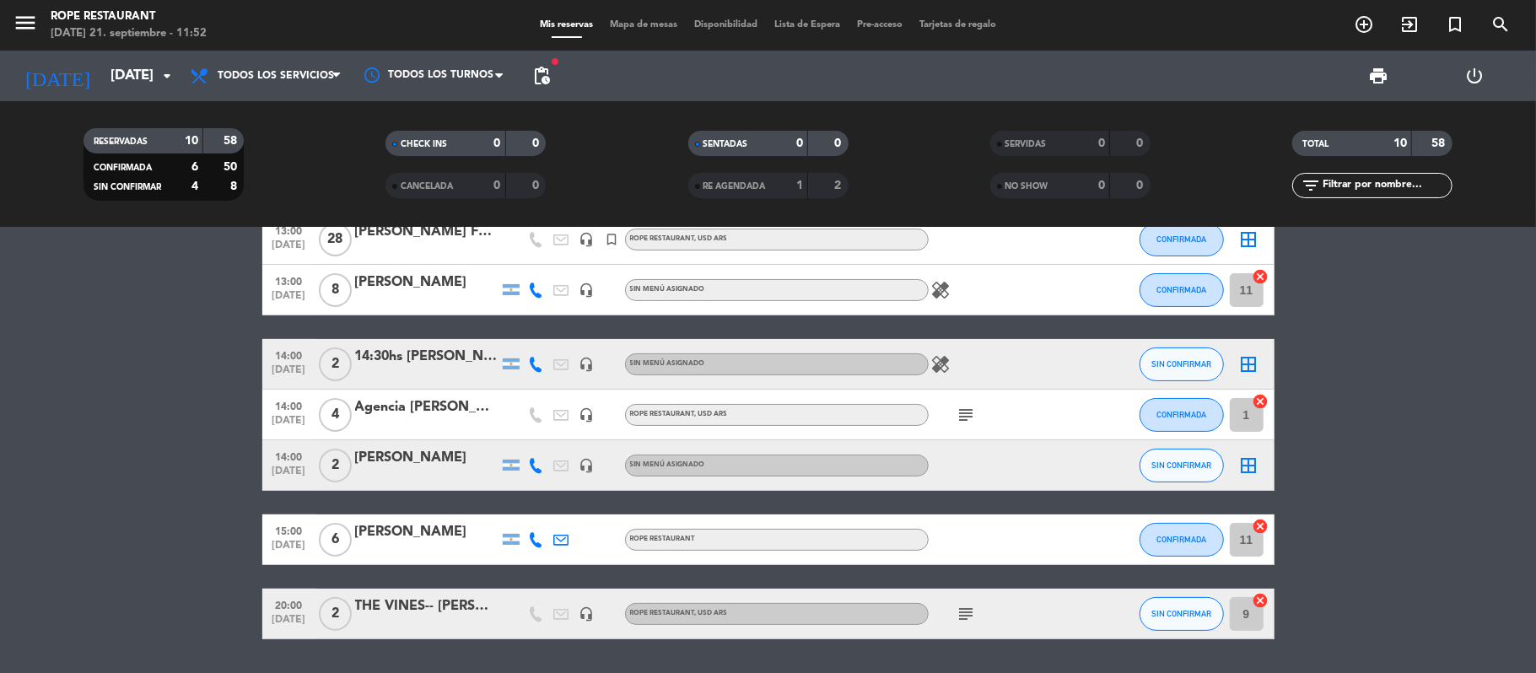
click at [416, 601] on div "THE VINES-- [PERSON_NAME]" at bounding box center [426, 606] width 143 height 22
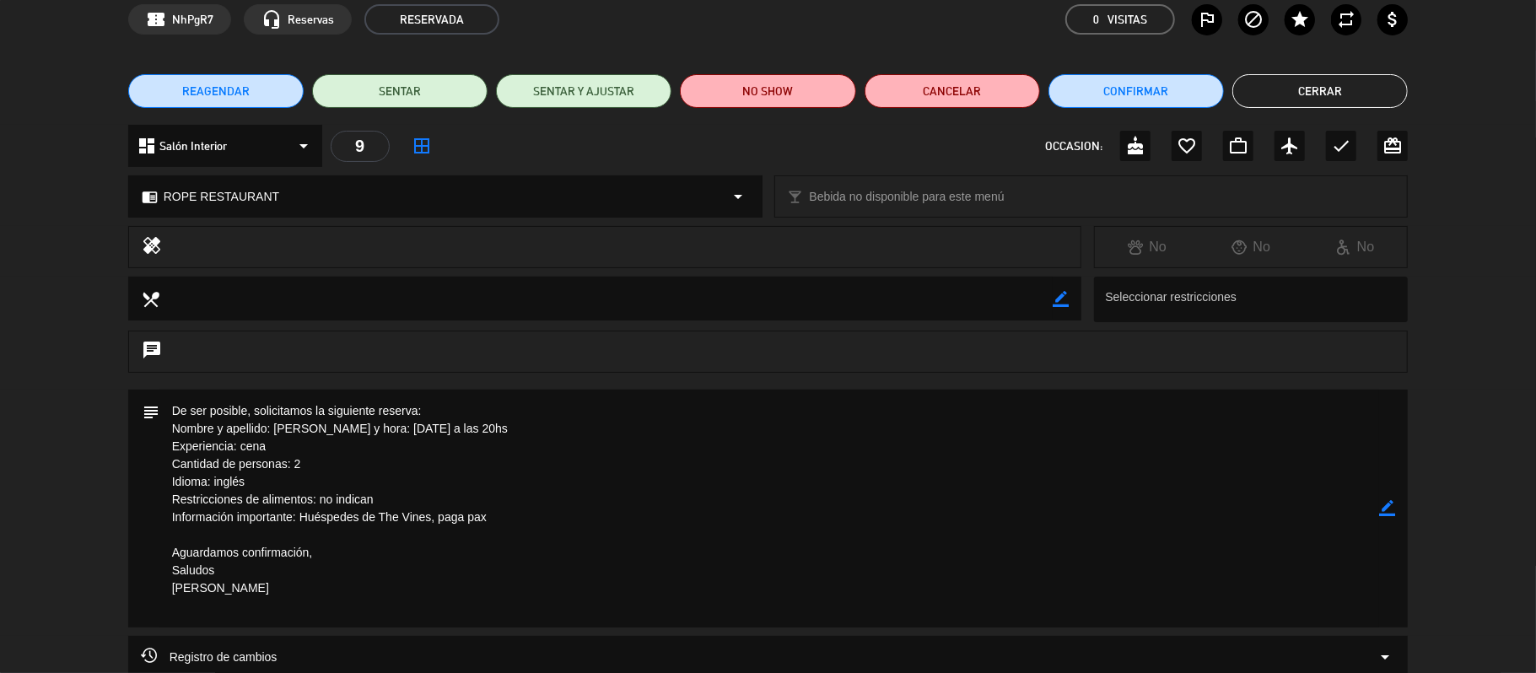
scroll to position [112, 0]
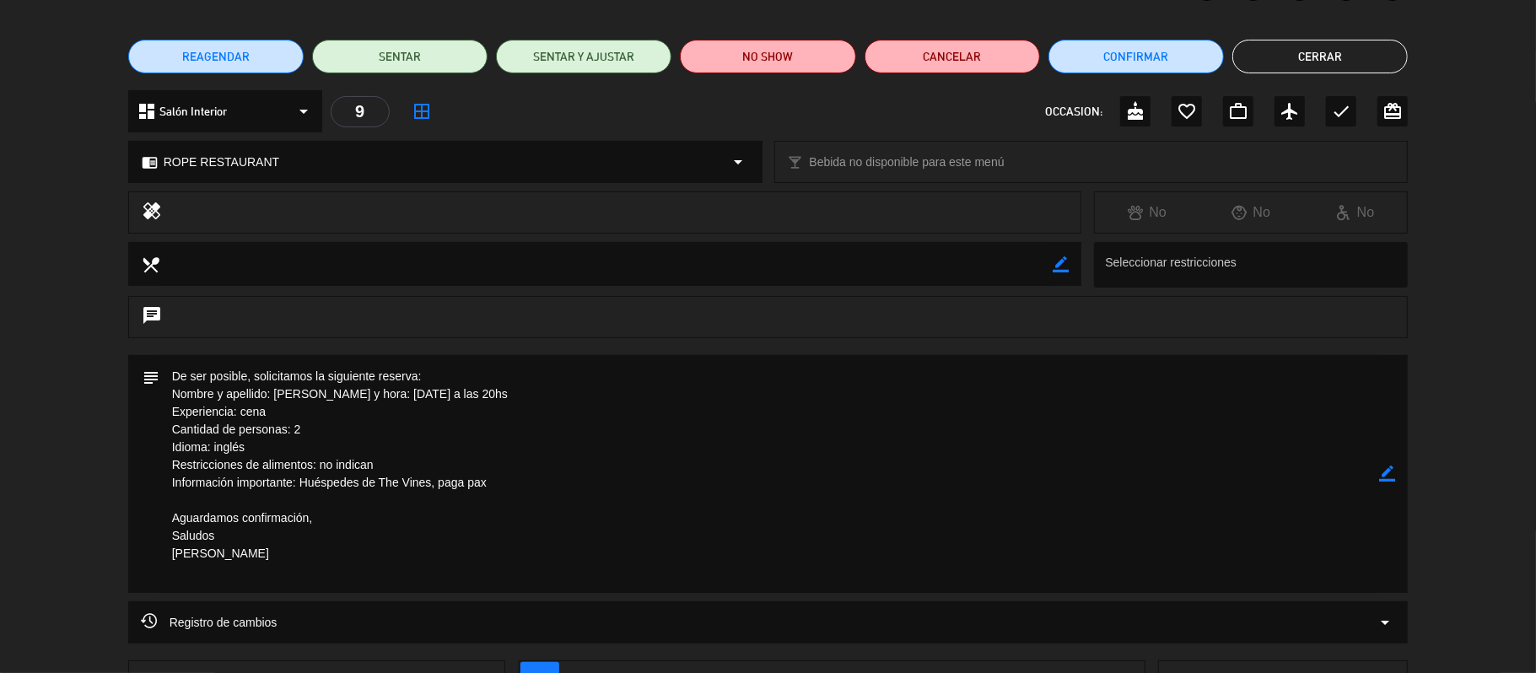
click at [1277, 64] on button "Cerrar" at bounding box center [1319, 57] width 175 height 34
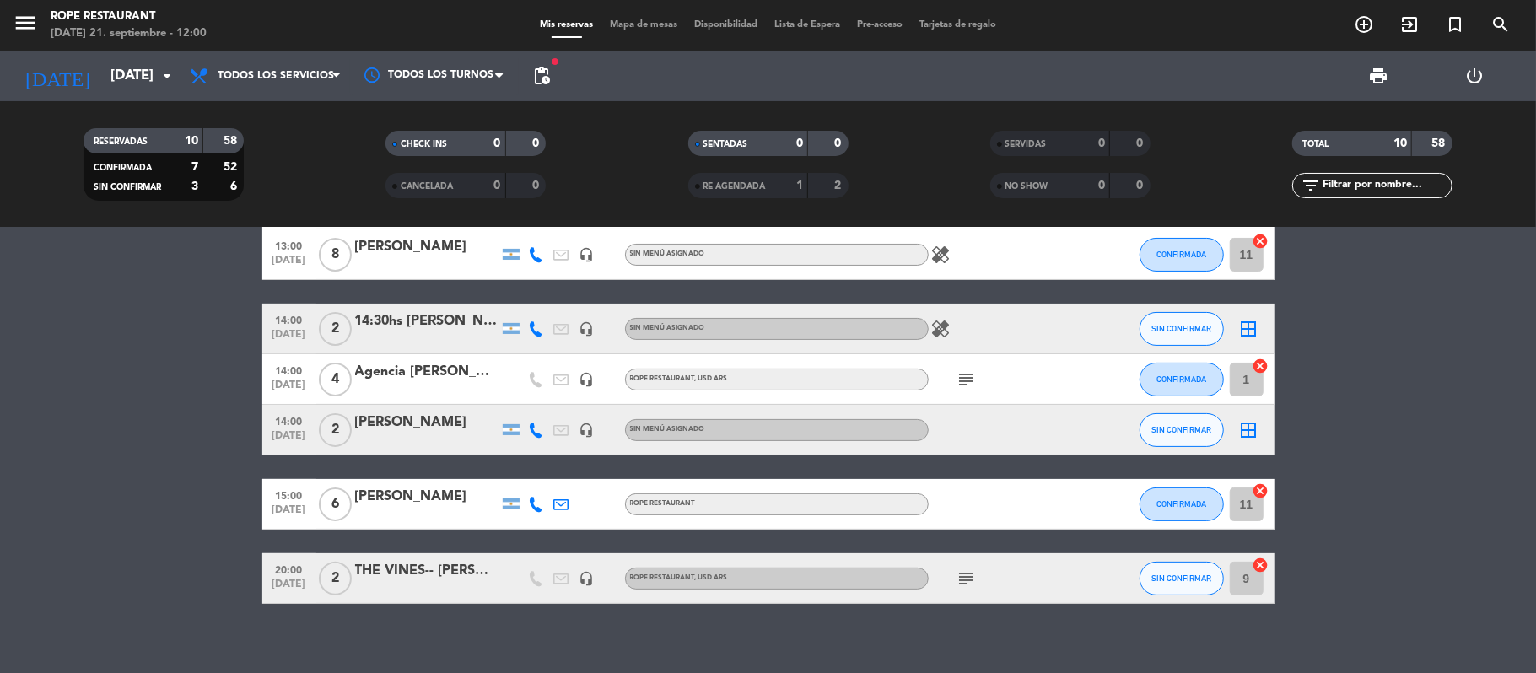
scroll to position [274, 0]
